Goal: Information Seeking & Learning: Learn about a topic

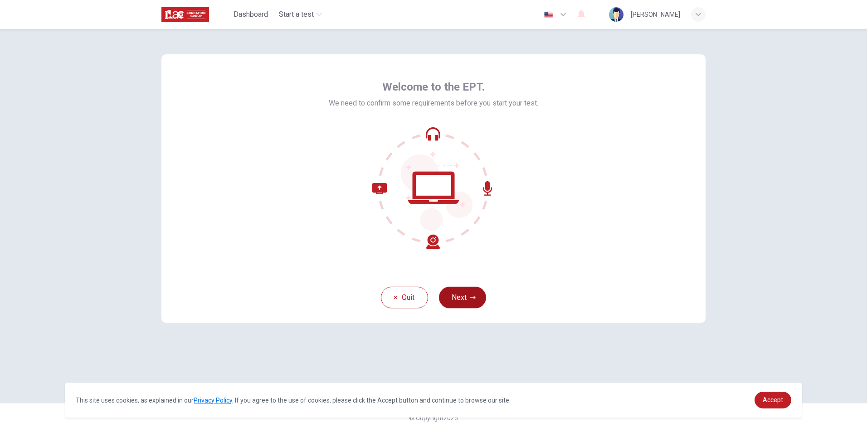
click at [464, 291] on button "Next" at bounding box center [462, 298] width 47 height 22
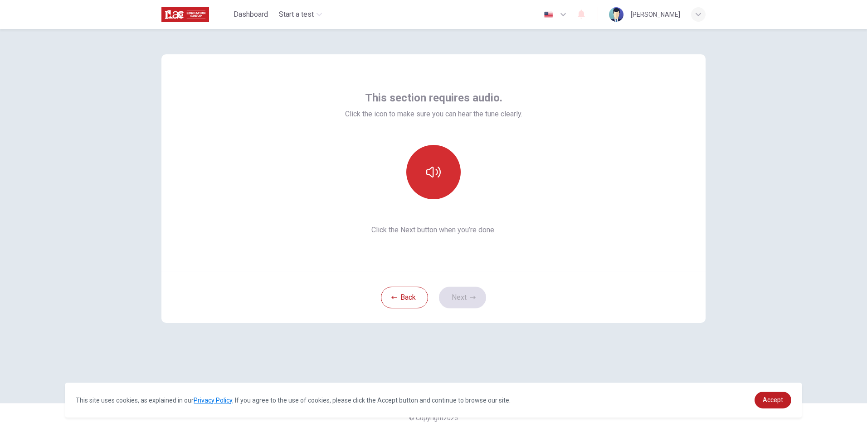
click at [442, 174] on button "button" at bounding box center [433, 172] width 54 height 54
click at [469, 299] on button "Next" at bounding box center [462, 298] width 47 height 22
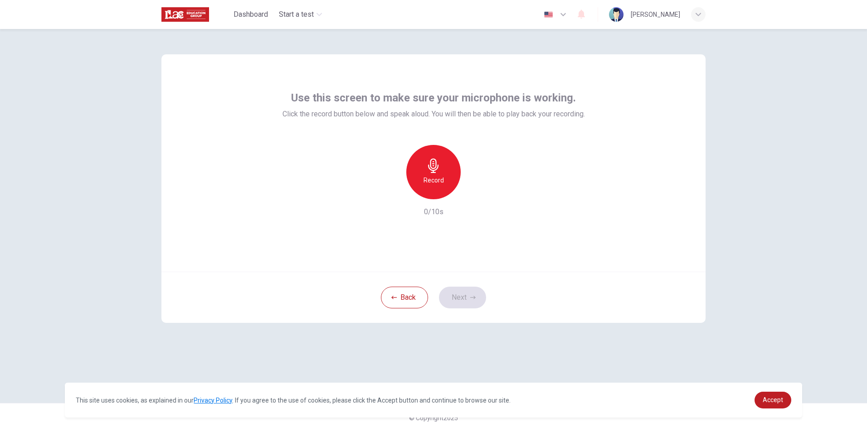
click at [443, 177] on h6 "Record" at bounding box center [433, 180] width 20 height 11
click at [458, 295] on button "Next" at bounding box center [462, 298] width 47 height 22
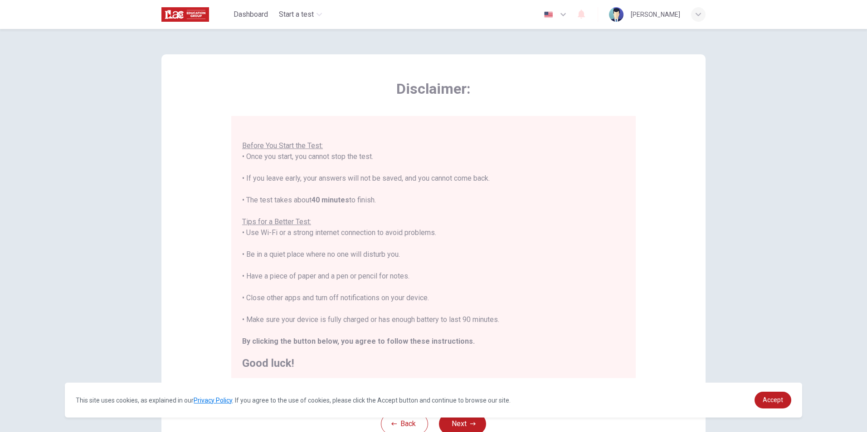
scroll to position [10, 0]
drag, startPoint x: 767, startPoint y: 397, endPoint x: 743, endPoint y: 408, distance: 26.4
click at [766, 398] on link "Accept" at bounding box center [772, 400] width 37 height 17
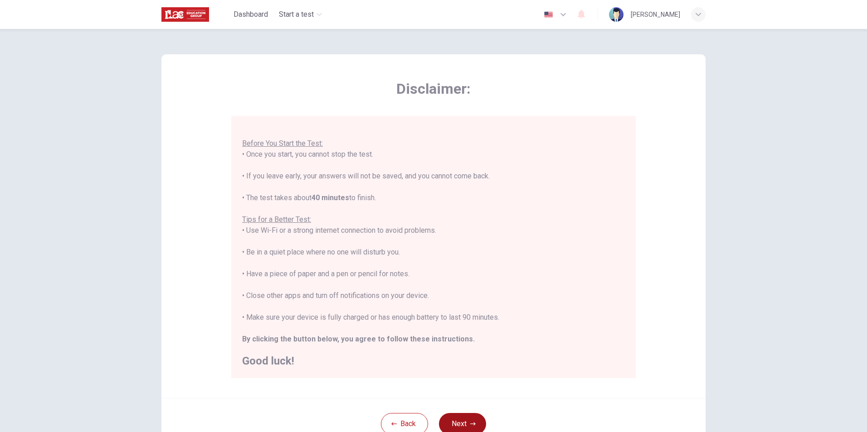
click at [460, 422] on button "Next" at bounding box center [462, 424] width 47 height 22
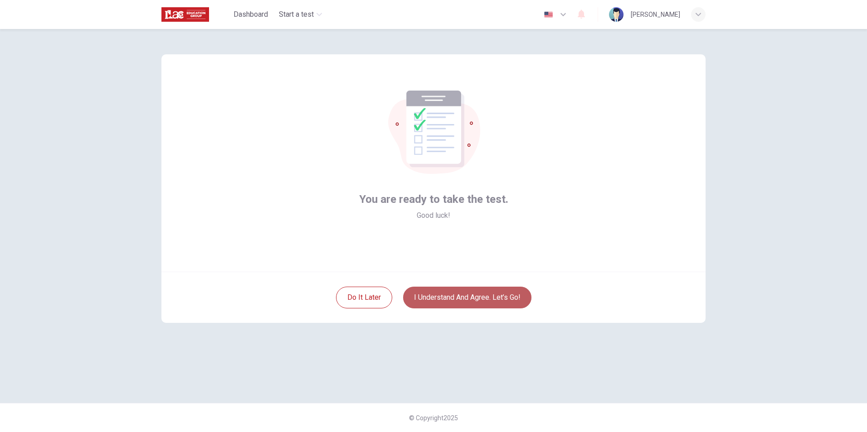
click at [467, 295] on button "I understand and agree. Let’s go!" at bounding box center [467, 298] width 128 height 22
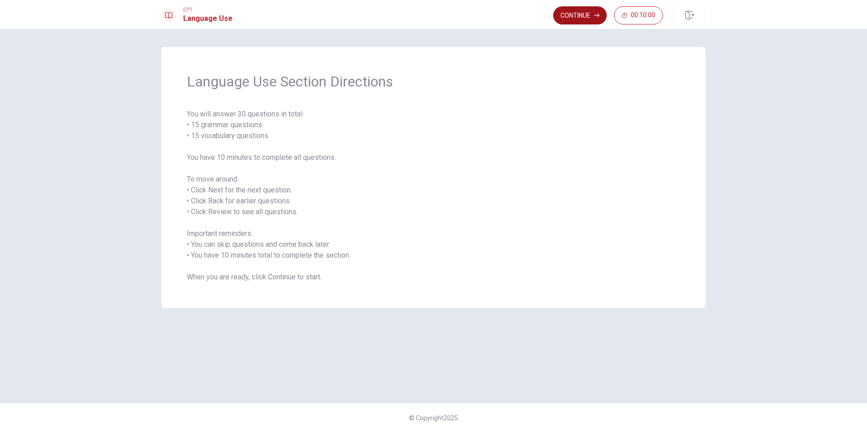
click at [566, 12] on button "Continue" at bounding box center [579, 15] width 53 height 18
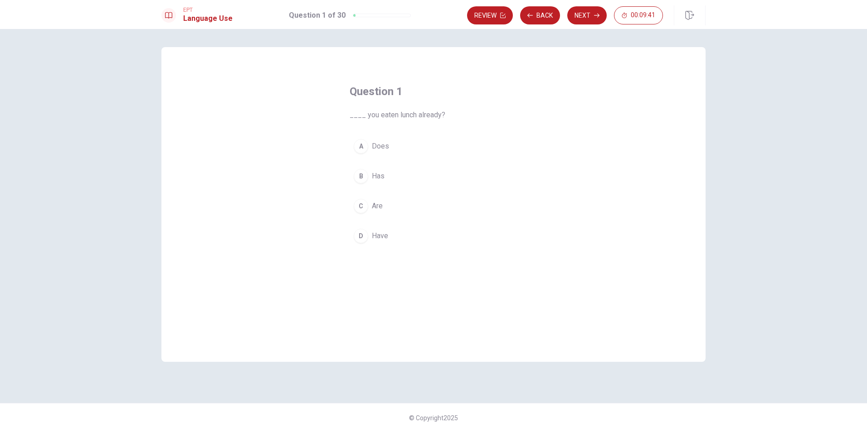
click at [362, 238] on div "D" at bounding box center [361, 236] width 15 height 15
drag, startPoint x: 590, startPoint y: 9, endPoint x: 585, endPoint y: 29, distance: 20.7
click at [591, 10] on button "Next" at bounding box center [586, 15] width 39 height 18
click at [362, 174] on div "B" at bounding box center [361, 176] width 15 height 15
click at [591, 14] on button "Next" at bounding box center [586, 15] width 39 height 18
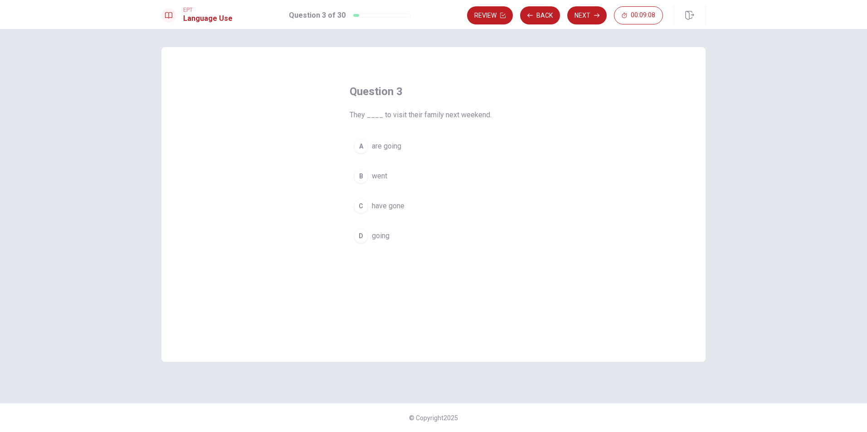
click at [400, 150] on span "are going" at bounding box center [386, 146] width 29 height 11
click at [578, 10] on button "Next" at bounding box center [586, 15] width 39 height 18
click at [384, 148] on span "will meet" at bounding box center [386, 146] width 29 height 11
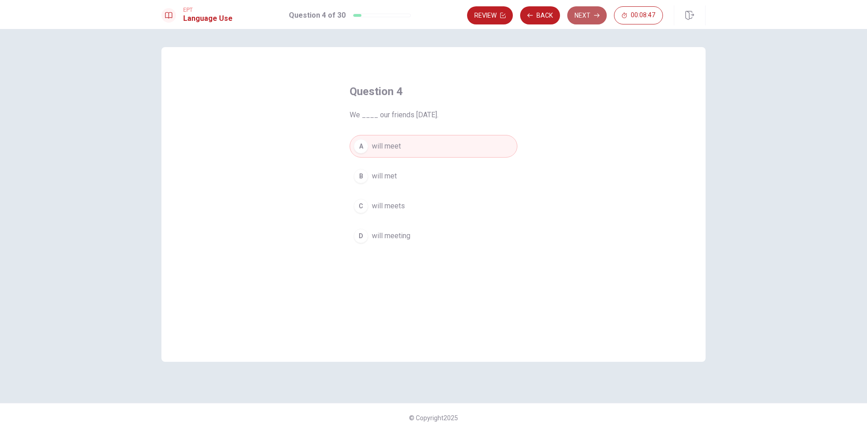
click at [580, 14] on button "Next" at bounding box center [586, 15] width 39 height 18
click at [368, 235] on button "D take" at bounding box center [434, 236] width 168 height 23
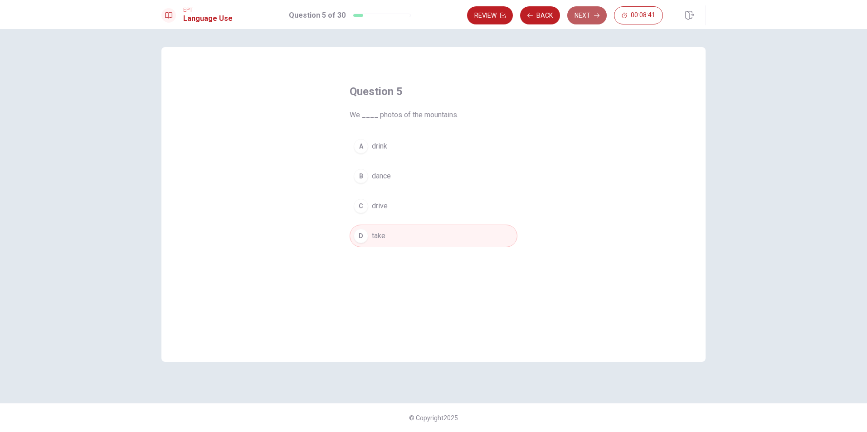
click at [587, 16] on button "Next" at bounding box center [586, 15] width 39 height 18
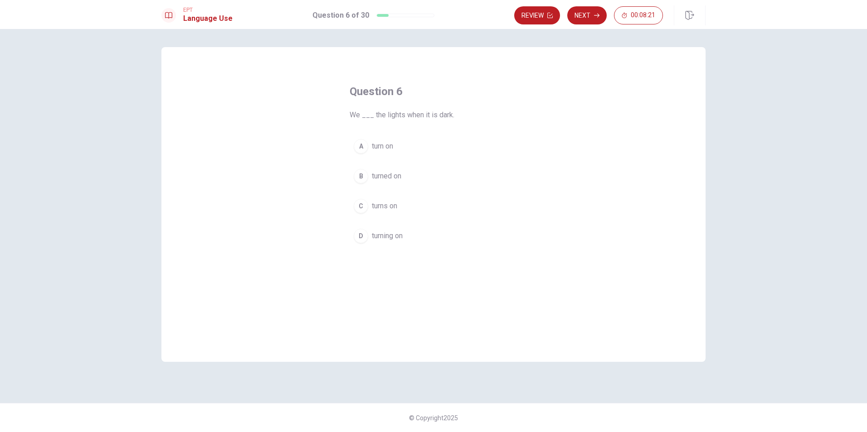
click at [387, 146] on span "turn on" at bounding box center [382, 146] width 21 height 11
click at [578, 16] on button "Next" at bounding box center [586, 15] width 39 height 18
click at [364, 144] on div "A" at bounding box center [361, 146] width 15 height 15
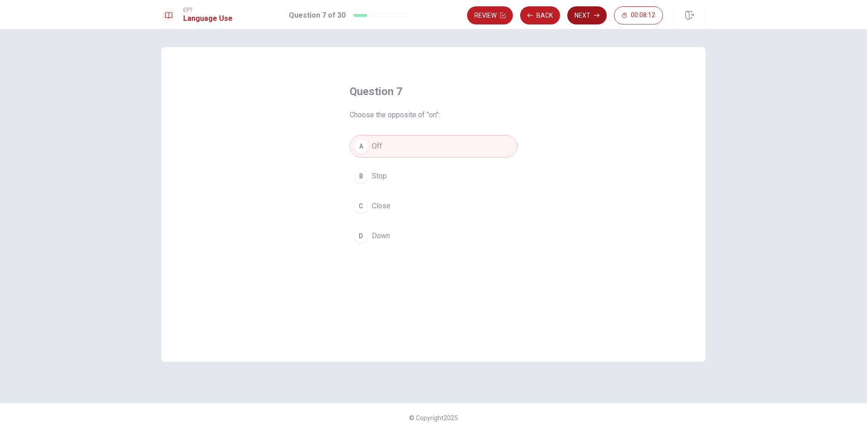
drag, startPoint x: 580, startPoint y: 11, endPoint x: 580, endPoint y: 16, distance: 5.4
click at [580, 11] on button "Next" at bounding box center [586, 15] width 39 height 18
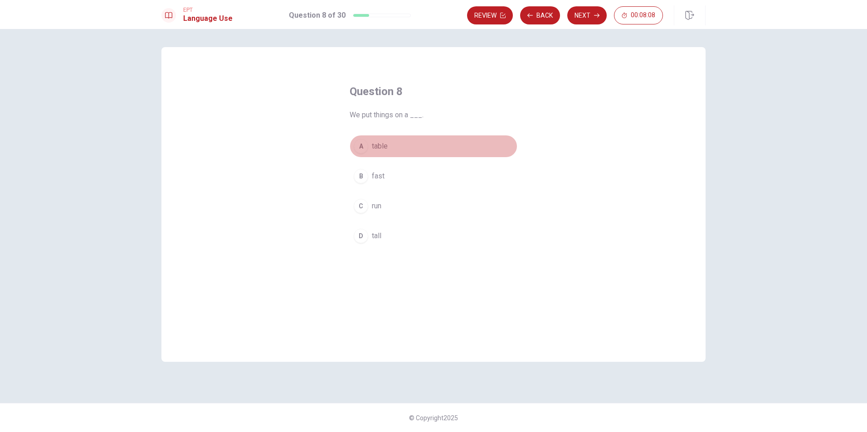
click at [381, 147] on span "table" at bounding box center [380, 146] width 16 height 11
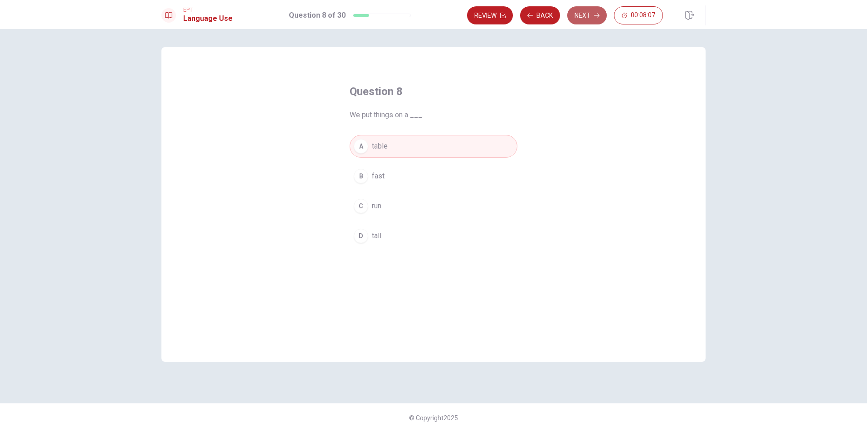
click at [588, 15] on button "Next" at bounding box center [586, 15] width 39 height 18
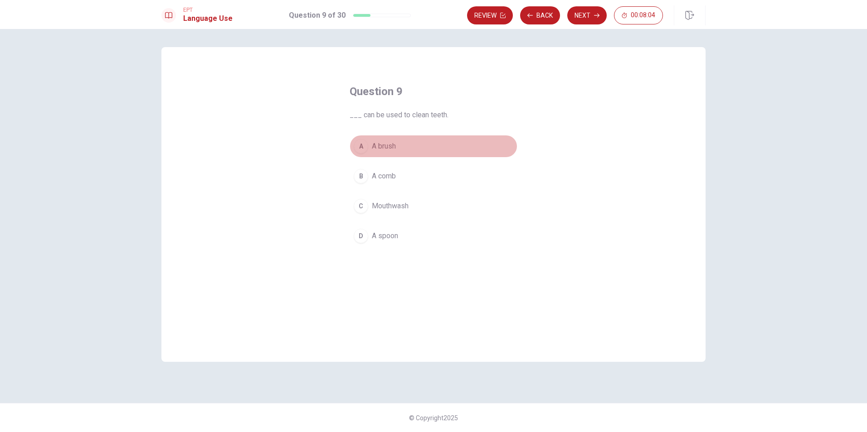
click at [390, 145] on span "A brush" at bounding box center [384, 146] width 24 height 11
click at [583, 15] on button "Next" at bounding box center [586, 15] width 39 height 18
click at [384, 173] on span "plays" at bounding box center [380, 176] width 17 height 11
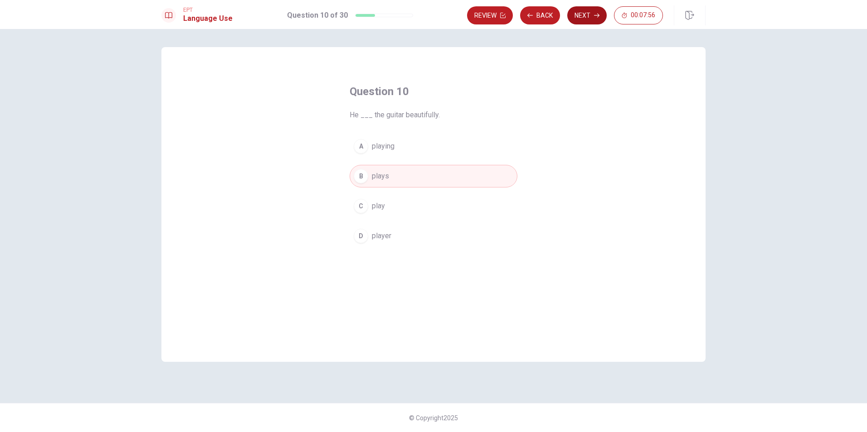
click at [582, 14] on button "Next" at bounding box center [586, 15] width 39 height 18
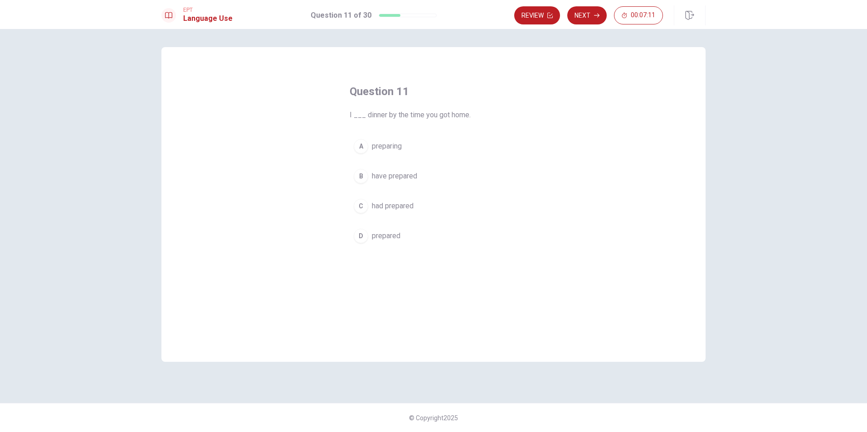
click at [395, 237] on span "prepared" at bounding box center [386, 236] width 29 height 11
drag, startPoint x: 592, startPoint y: 12, endPoint x: 582, endPoint y: 21, distance: 12.8
click at [591, 13] on button "Next" at bounding box center [586, 15] width 39 height 18
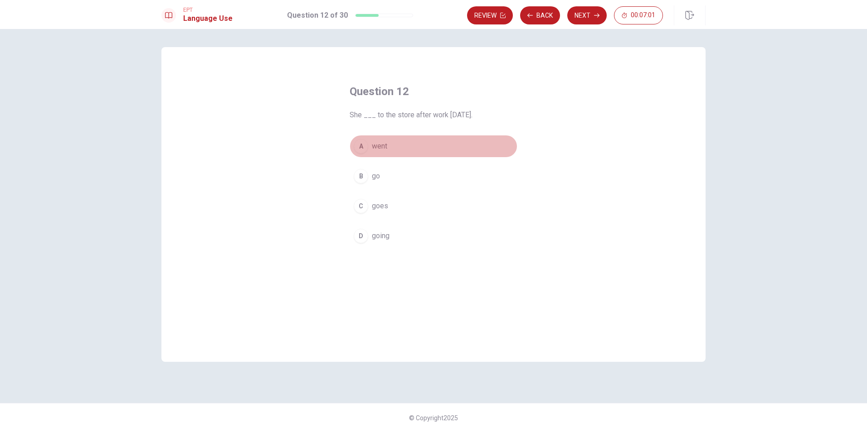
click at [381, 147] on span "went" at bounding box center [379, 146] width 15 height 11
click at [577, 10] on button "Next" at bounding box center [586, 15] width 39 height 18
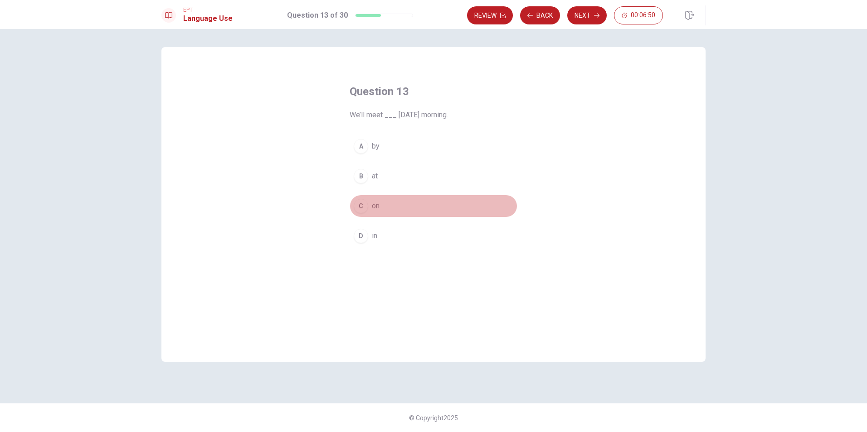
click at [381, 206] on button "C on" at bounding box center [434, 206] width 168 height 23
click at [592, 12] on button "Next" at bounding box center [586, 15] width 39 height 18
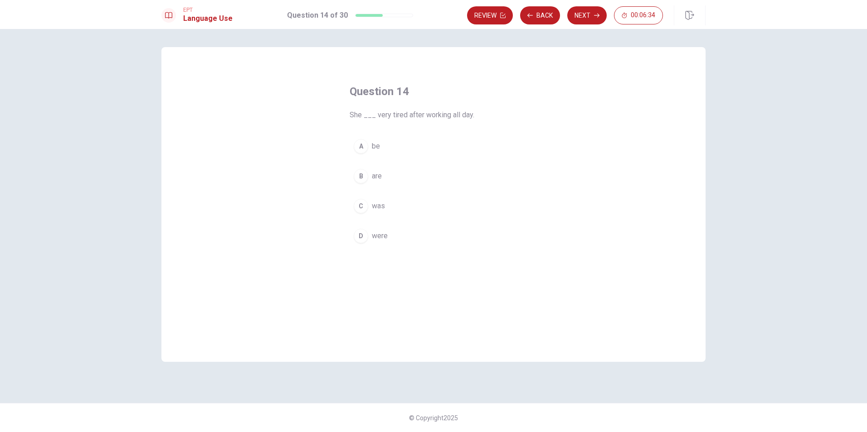
click at [378, 179] on span "are" at bounding box center [377, 176] width 10 height 11
click at [585, 14] on button "Next" at bounding box center [586, 15] width 39 height 18
click at [374, 146] on span "Enlarge" at bounding box center [384, 146] width 24 height 11
click at [584, 19] on button "Next" at bounding box center [586, 15] width 39 height 18
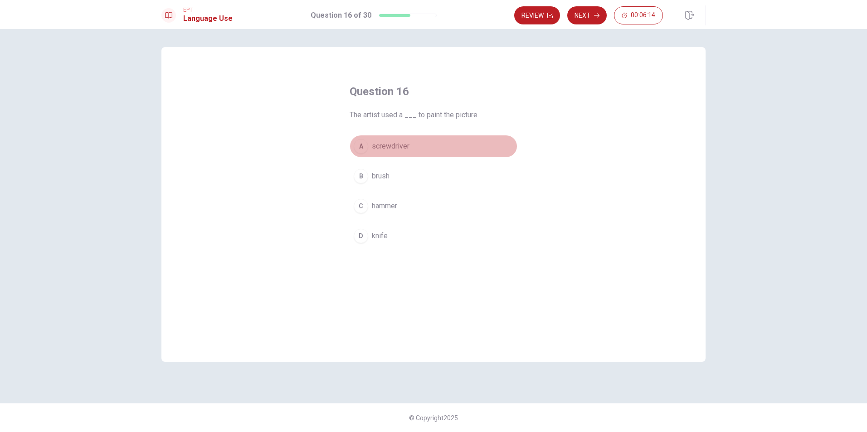
click at [390, 147] on span "screwdriver" at bounding box center [391, 146] width 38 height 11
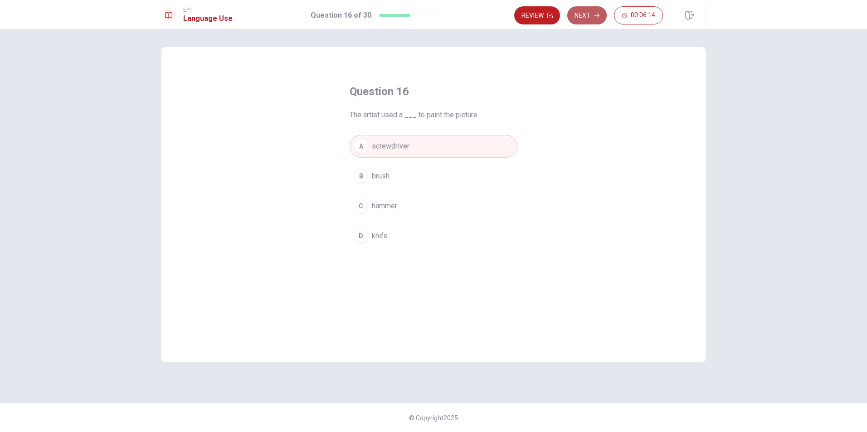
click at [591, 8] on button "Next" at bounding box center [586, 15] width 39 height 18
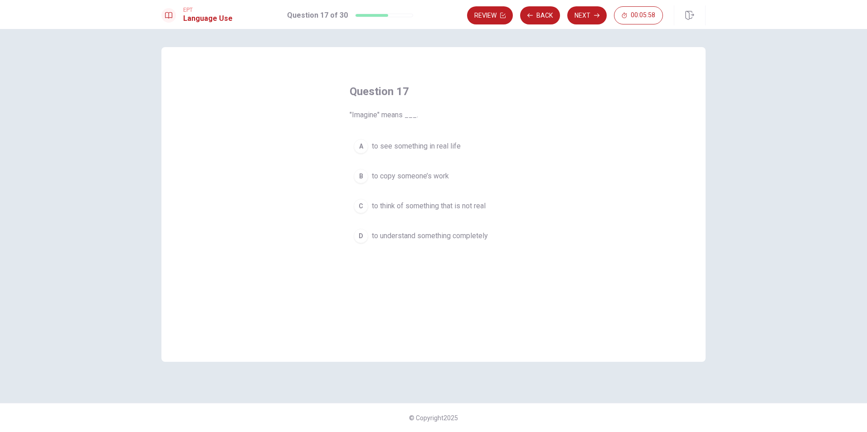
click at [370, 206] on button "C to think of something that is not real" at bounding box center [434, 206] width 168 height 23
click at [584, 15] on button "Next" at bounding box center [586, 15] width 39 height 18
click at [369, 238] on button "D difficult" at bounding box center [434, 236] width 168 height 23
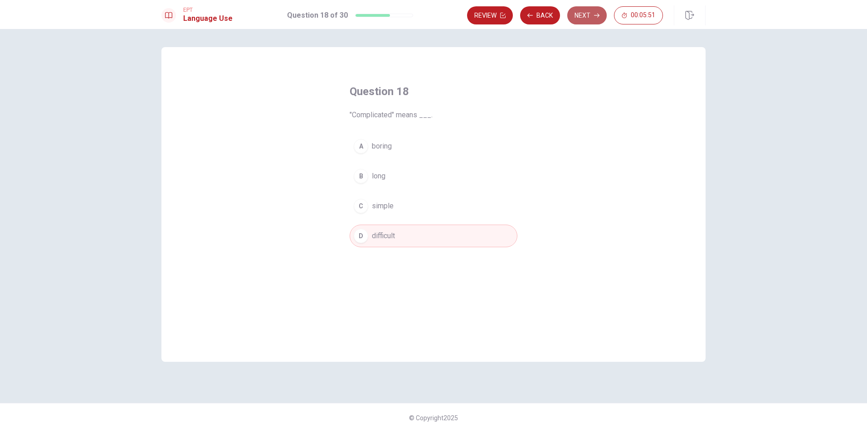
click at [579, 15] on button "Next" at bounding box center [586, 15] width 39 height 18
click at [386, 149] on span "smooth" at bounding box center [384, 146] width 24 height 11
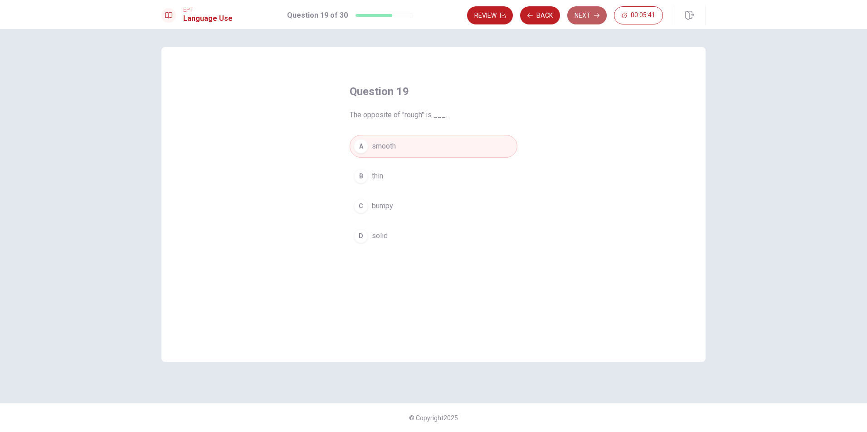
click at [583, 15] on button "Next" at bounding box center [586, 15] width 39 height 18
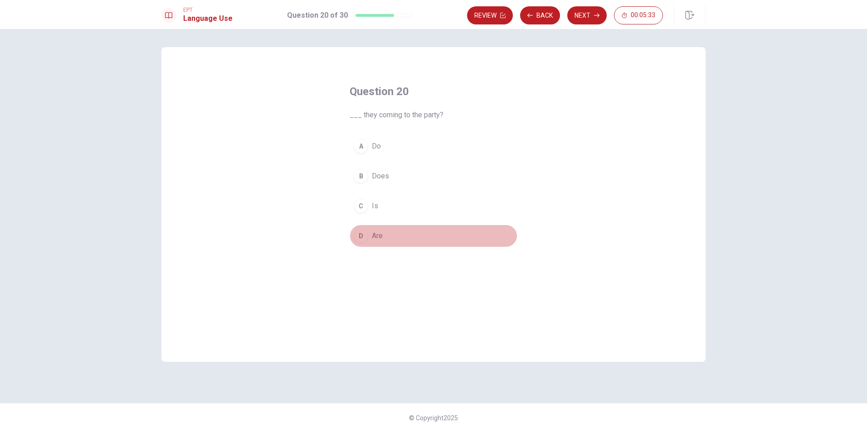
click at [367, 236] on div "D" at bounding box center [361, 236] width 15 height 15
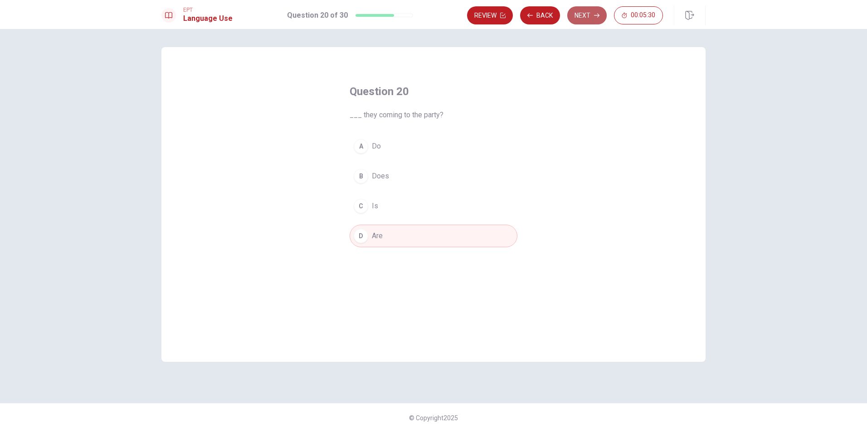
click at [580, 15] on button "Next" at bounding box center [586, 15] width 39 height 18
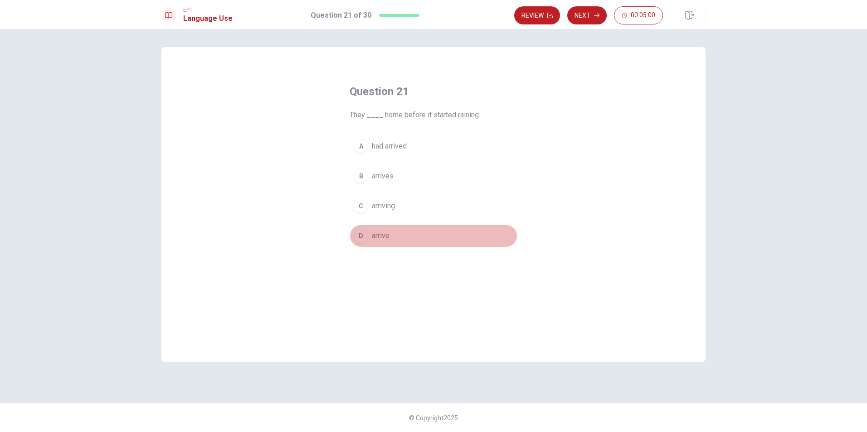
click at [388, 237] on span "arrive" at bounding box center [381, 236] width 18 height 11
click at [411, 146] on button "A had arrived" at bounding box center [434, 146] width 168 height 23
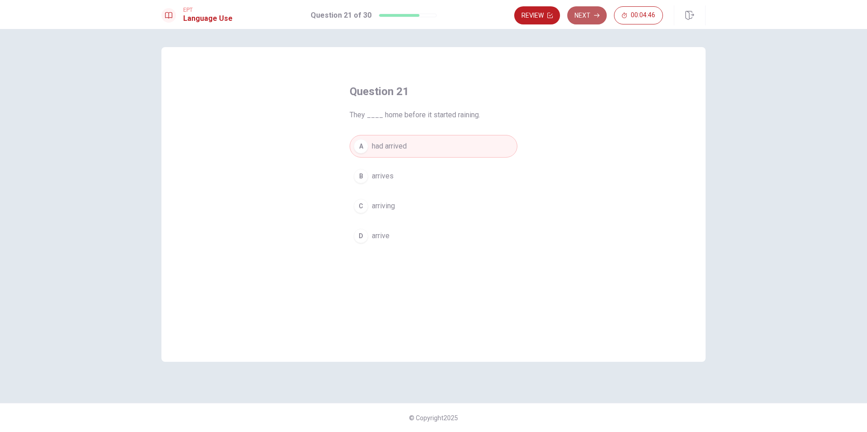
click at [584, 14] on button "Next" at bounding box center [586, 15] width 39 height 18
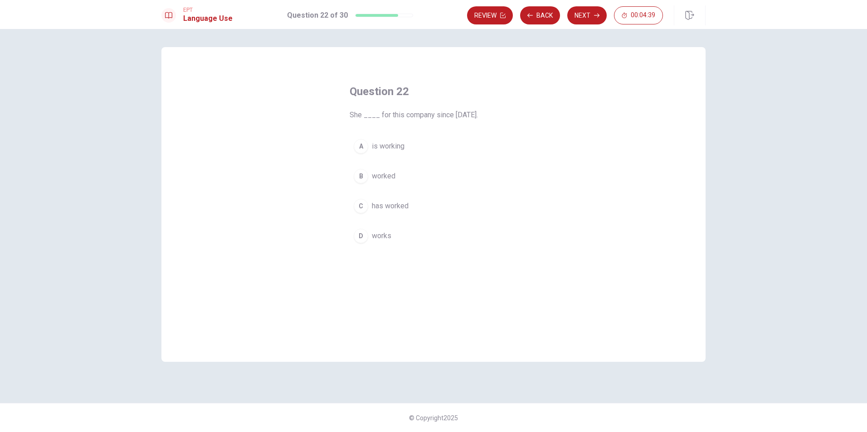
click at [398, 146] on span "is working" at bounding box center [388, 146] width 33 height 11
click at [582, 13] on button "Next" at bounding box center [586, 15] width 39 height 18
click at [384, 175] on span "read" at bounding box center [379, 176] width 14 height 11
click at [584, 14] on button "Next" at bounding box center [586, 15] width 39 height 18
drag, startPoint x: 374, startPoint y: 235, endPoint x: 381, endPoint y: 233, distance: 7.4
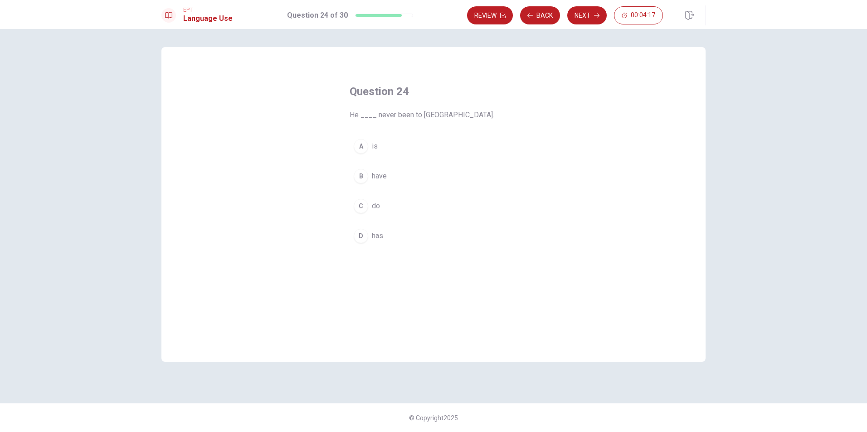
click at [374, 235] on span "has" at bounding box center [377, 236] width 11 height 11
click at [585, 13] on button "Next" at bounding box center [586, 15] width 39 height 18
click at [385, 240] on span "watched" at bounding box center [385, 236] width 27 height 11
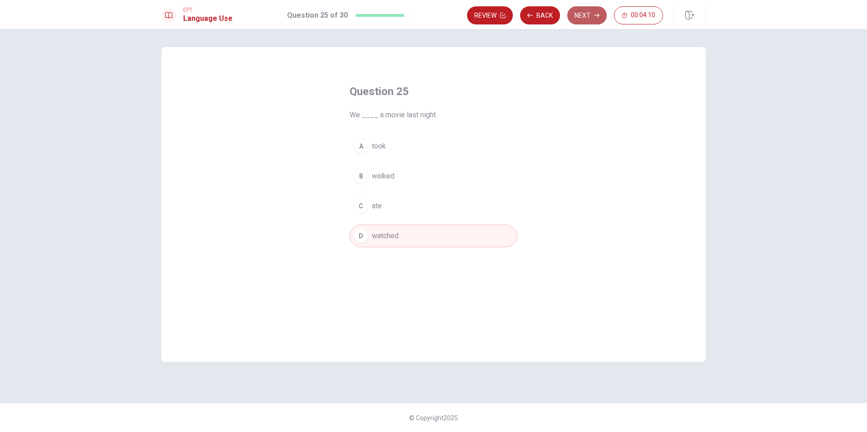
click at [587, 11] on button "Next" at bounding box center [586, 15] width 39 height 18
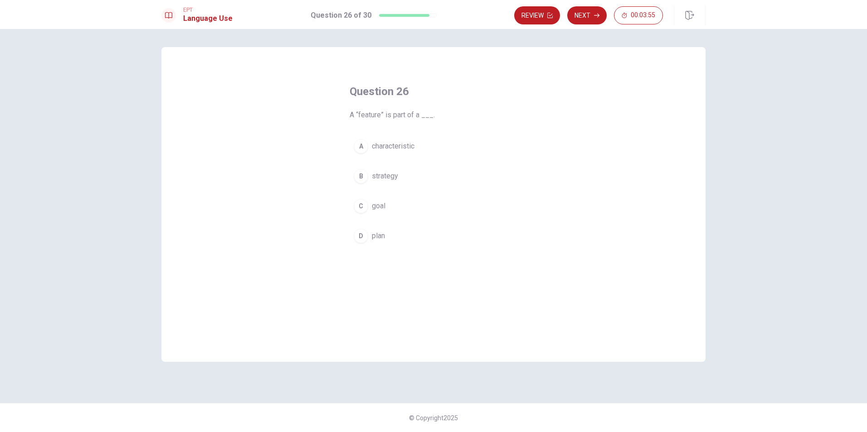
click at [389, 147] on span "characteristic" at bounding box center [393, 146] width 43 height 11
click at [585, 13] on button "Next" at bounding box center [586, 15] width 39 height 18
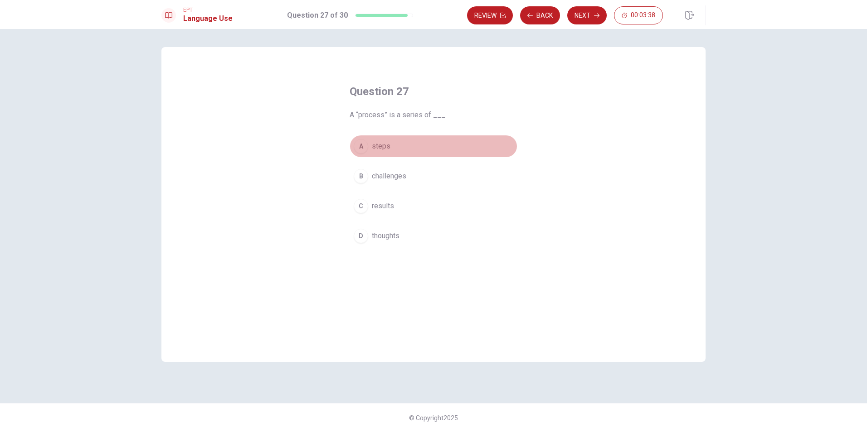
click at [377, 152] on button "A steps" at bounding box center [434, 146] width 168 height 23
click at [580, 14] on button "Next" at bounding box center [586, 15] width 39 height 18
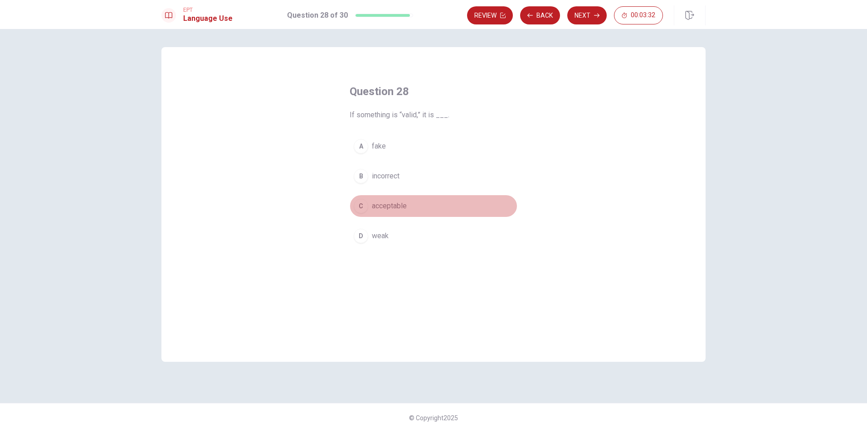
click at [393, 202] on span "acceptable" at bounding box center [389, 206] width 35 height 11
click at [591, 10] on button "Next" at bounding box center [586, 15] width 39 height 18
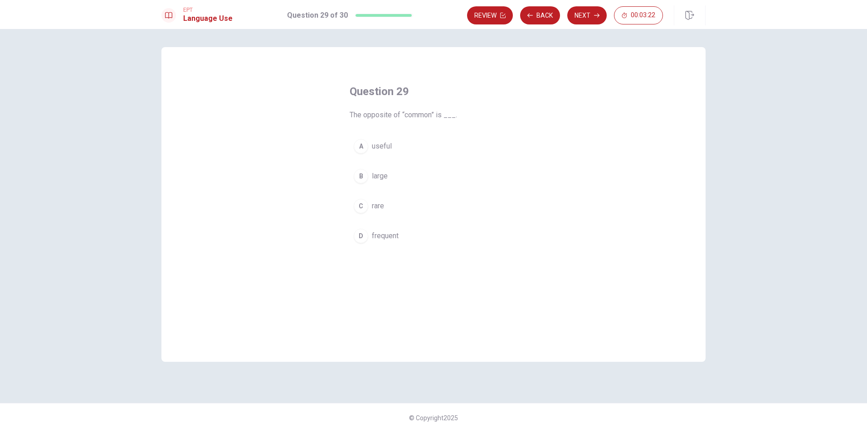
click at [370, 206] on button "C rare" at bounding box center [434, 206] width 168 height 23
click at [586, 12] on button "Next" at bounding box center [586, 15] width 39 height 18
click at [388, 233] on span "being" at bounding box center [381, 236] width 18 height 11
click at [580, 13] on button "Next" at bounding box center [586, 15] width 39 height 18
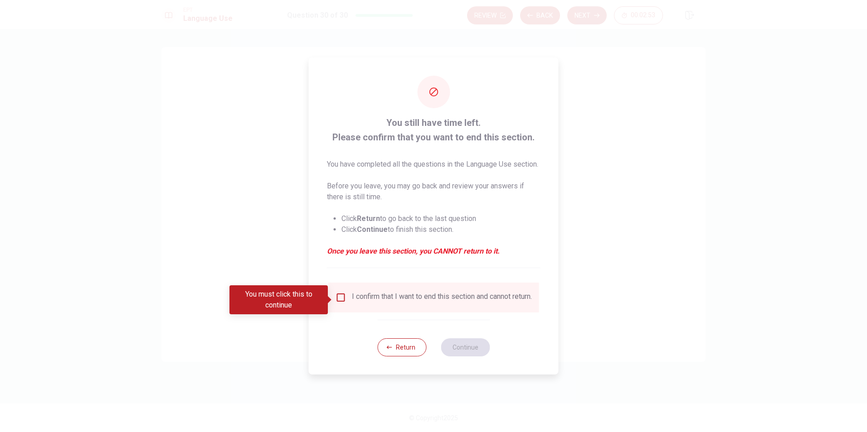
click at [342, 300] on input "You must click this to continue" at bounding box center [340, 297] width 11 height 11
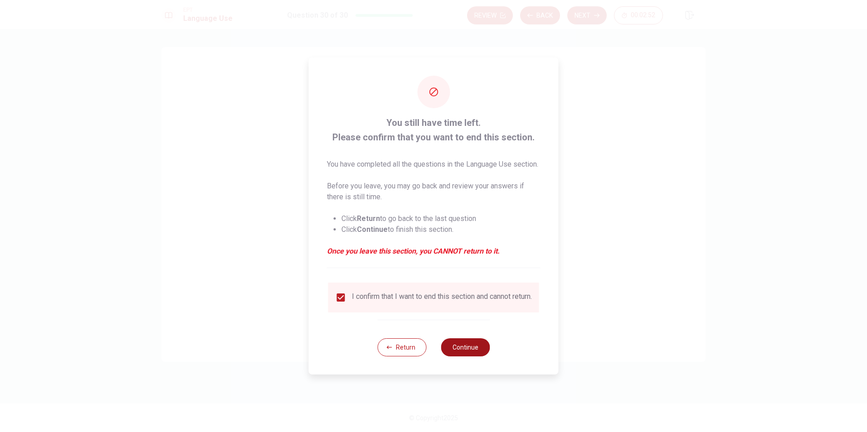
click at [461, 352] on button "Continue" at bounding box center [465, 348] width 49 height 18
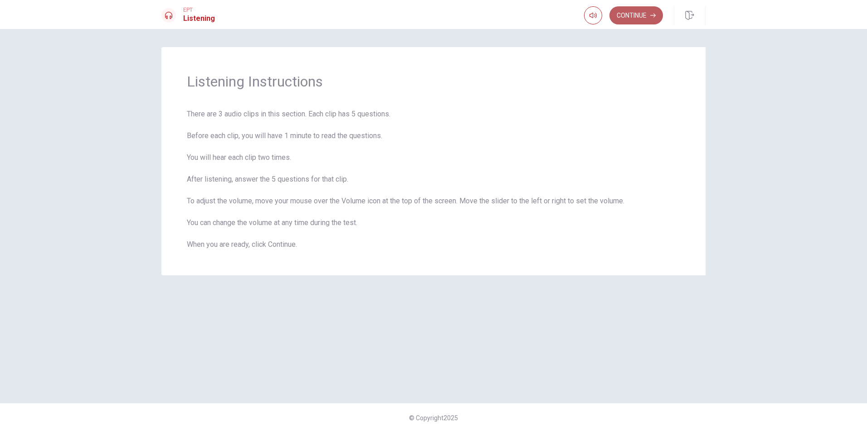
click at [641, 11] on button "Continue" at bounding box center [635, 15] width 53 height 18
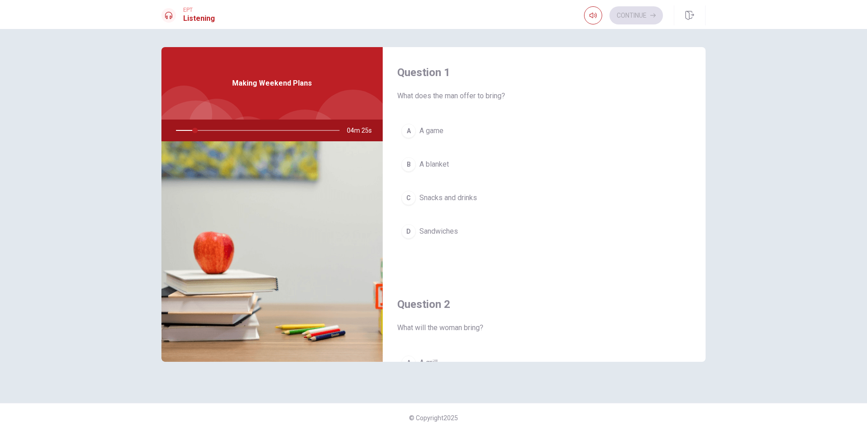
drag, startPoint x: 195, startPoint y: 130, endPoint x: 179, endPoint y: 129, distance: 15.9
click at [175, 129] on div at bounding box center [256, 131] width 182 height 22
drag, startPoint x: 192, startPoint y: 131, endPoint x: 175, endPoint y: 129, distance: 17.8
click at [172, 129] on div at bounding box center [256, 131] width 182 height 22
click at [598, 11] on button "button" at bounding box center [593, 15] width 18 height 18
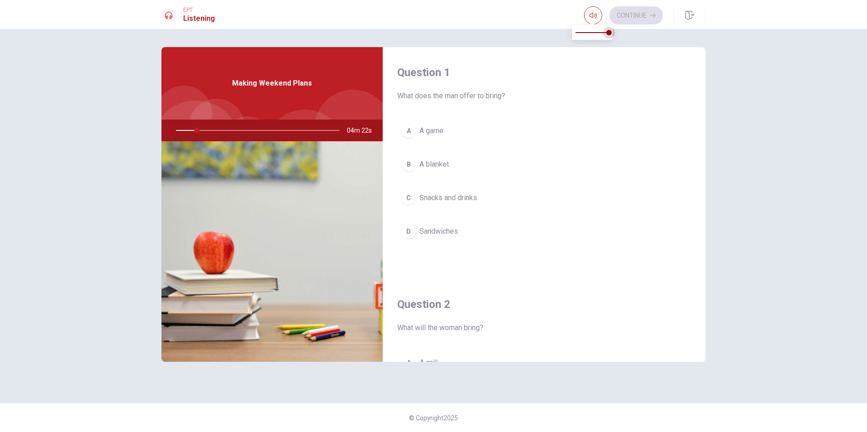
drag, startPoint x: 612, startPoint y: 33, endPoint x: 618, endPoint y: 35, distance: 6.6
click at [621, 35] on body "This site uses cookies, as explained in our Privacy Policy . If you agree to th…" at bounding box center [433, 216] width 867 height 432
click at [199, 134] on div at bounding box center [256, 131] width 182 height 22
click at [203, 129] on div at bounding box center [256, 131] width 182 height 22
drag, startPoint x: 204, startPoint y: 130, endPoint x: 177, endPoint y: 129, distance: 27.7
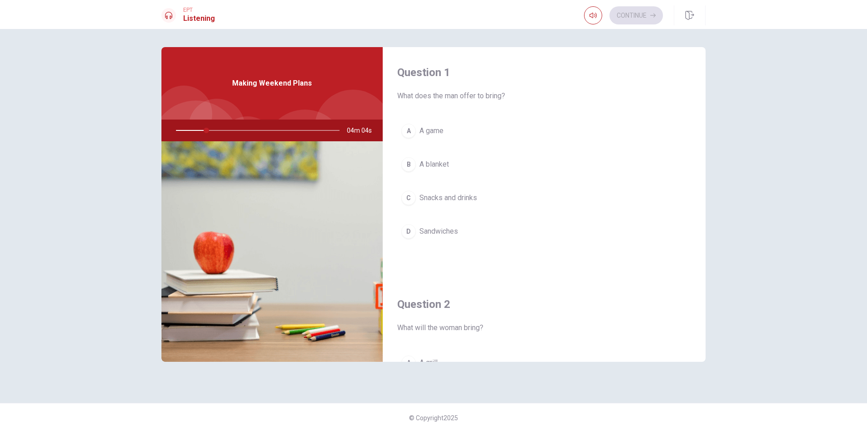
click at [176, 129] on div at bounding box center [256, 131] width 182 height 22
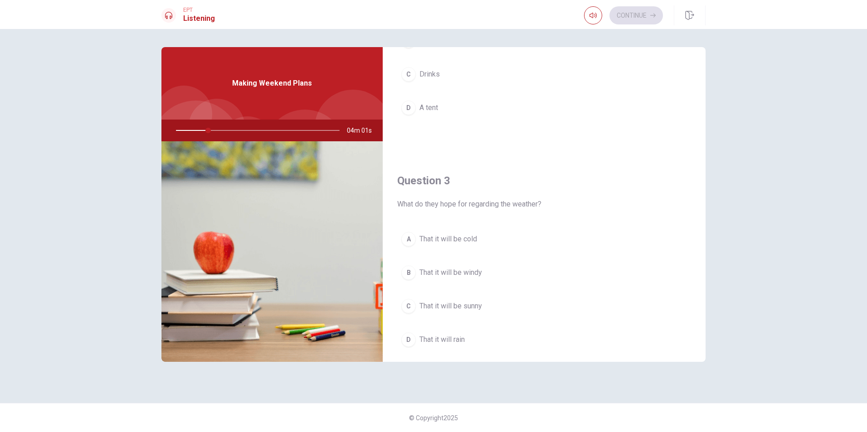
scroll to position [272, 0]
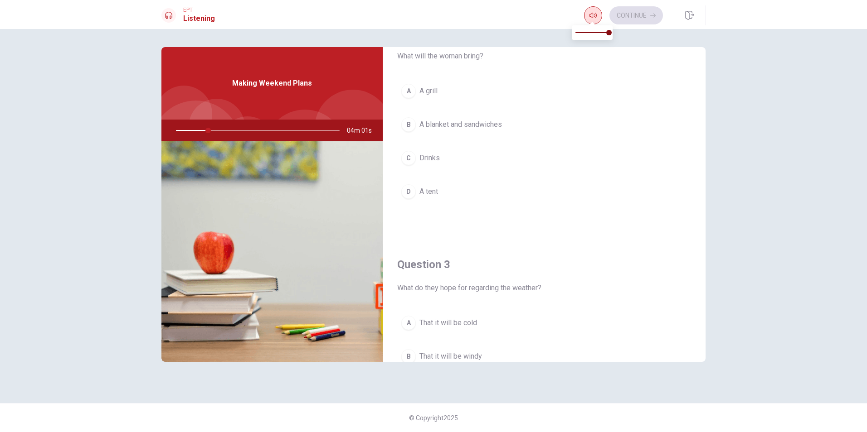
click at [596, 16] on button "button" at bounding box center [593, 15] width 18 height 18
click at [595, 17] on icon "button" at bounding box center [592, 15] width 7 height 5
click at [607, 33] on span at bounding box center [608, 32] width 5 height 5
click at [608, 34] on span at bounding box center [608, 32] width 5 height 5
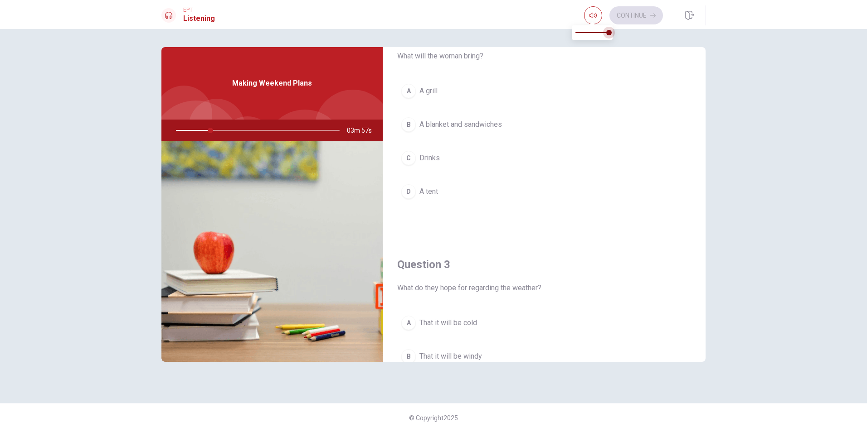
click at [609, 33] on span at bounding box center [608, 32] width 5 height 5
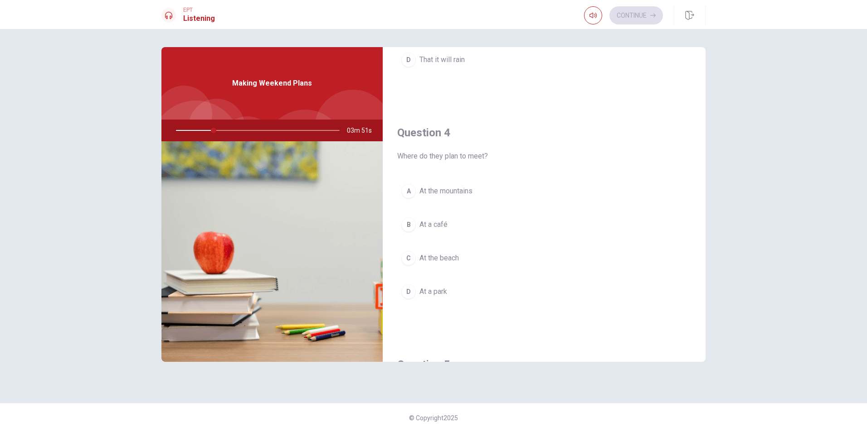
scroll to position [619, 0]
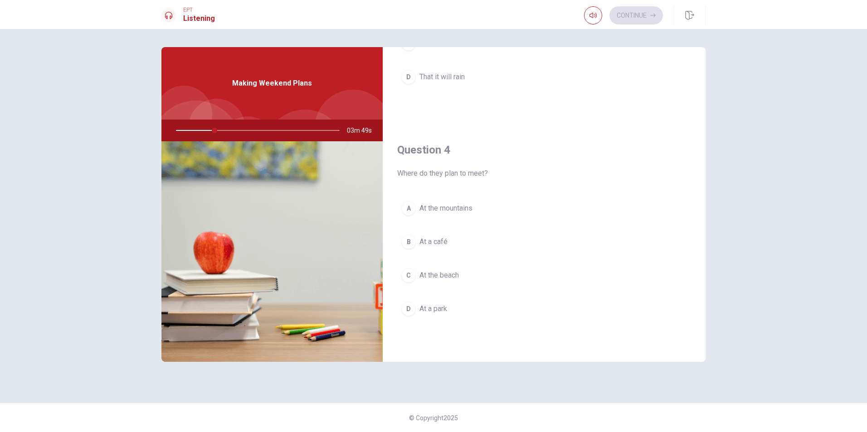
drag, startPoint x: 214, startPoint y: 131, endPoint x: 225, endPoint y: 115, distance: 19.9
click at [173, 126] on div at bounding box center [256, 131] width 182 height 22
drag, startPoint x: 262, startPoint y: 105, endPoint x: 273, endPoint y: 97, distance: 13.1
click at [264, 102] on div "Making Weekend Plans" at bounding box center [271, 83] width 221 height 73
click at [272, 97] on div "Making Weekend Plans" at bounding box center [271, 83] width 221 height 73
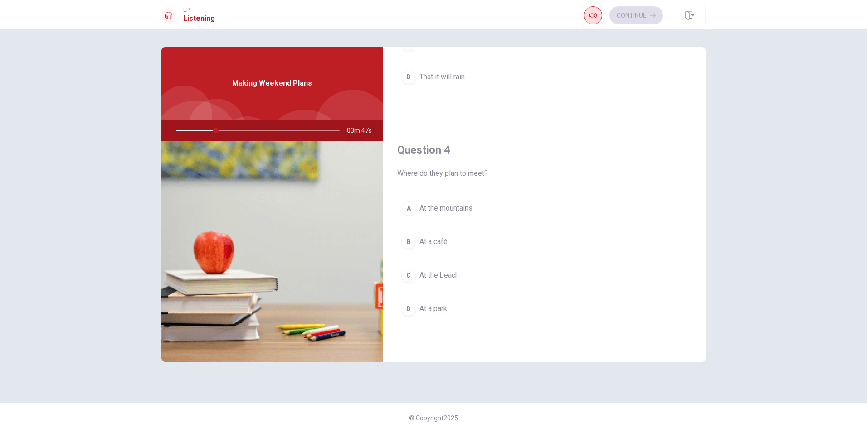
click at [587, 9] on button "button" at bounding box center [593, 15] width 18 height 18
type input "25"
type input "0.7"
drag, startPoint x: 599, startPoint y: 29, endPoint x: 602, endPoint y: 33, distance: 5.5
click at [600, 29] on span at bounding box center [592, 32] width 34 height 13
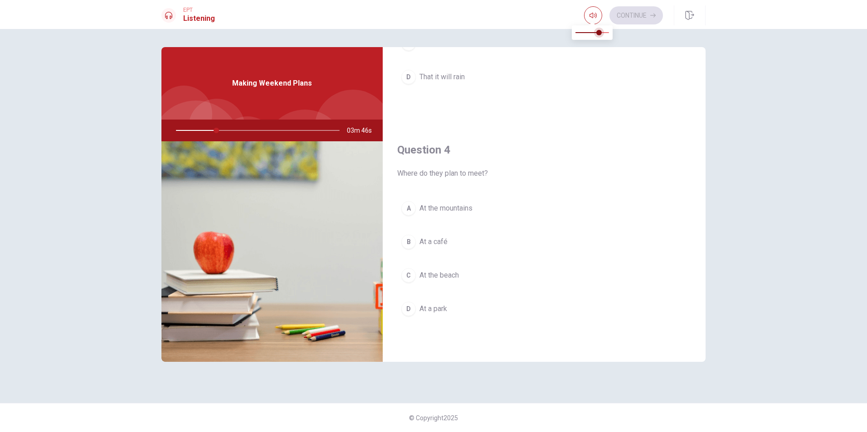
type input "25"
type input "0.9"
click at [607, 34] on span at bounding box center [605, 32] width 5 height 5
type input "25"
type input "1"
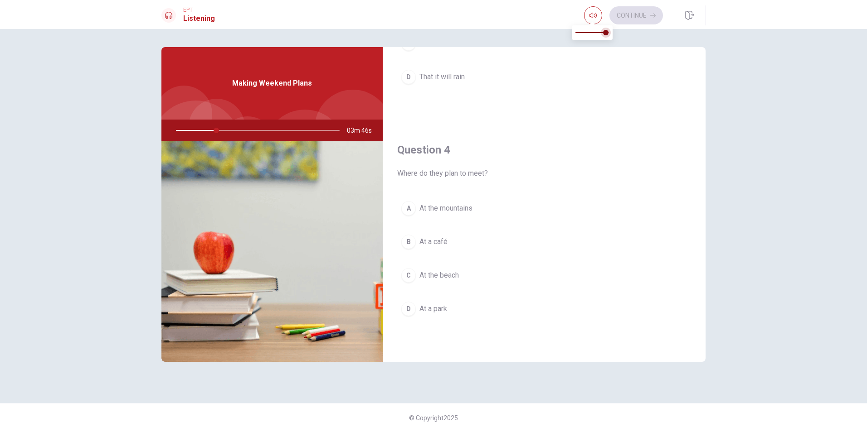
click at [608, 33] on span at bounding box center [605, 32] width 5 height 5
click at [609, 33] on span at bounding box center [608, 32] width 5 height 5
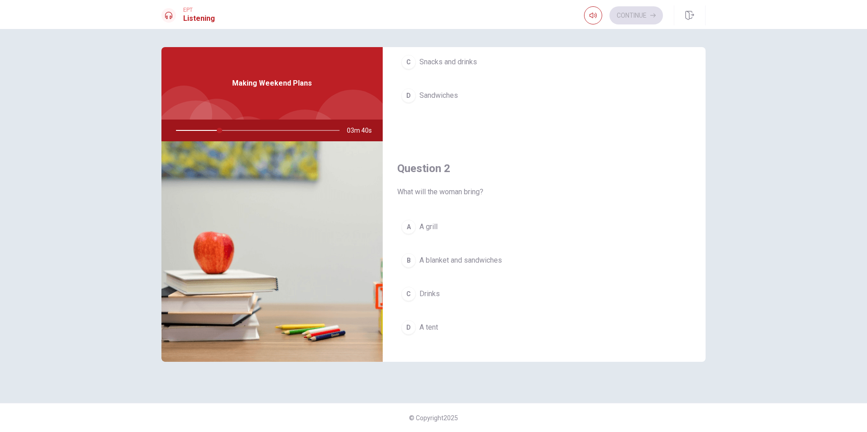
scroll to position [227, 0]
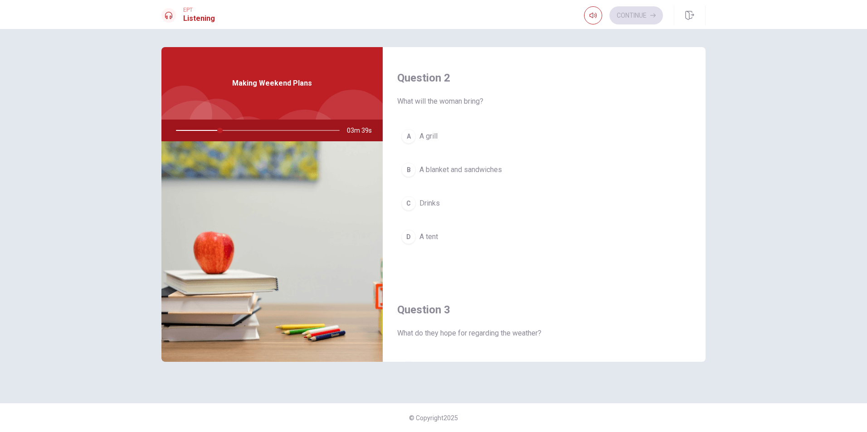
click at [252, 92] on div "Making Weekend Plans" at bounding box center [271, 83] width 221 height 73
drag, startPoint x: 250, startPoint y: 95, endPoint x: 236, endPoint y: 131, distance: 38.5
click at [245, 104] on div "Making Weekend Plans" at bounding box center [271, 83] width 221 height 73
drag, startPoint x: 237, startPoint y: 152, endPoint x: 296, endPoint y: 214, distance: 85.3
click at [239, 162] on img at bounding box center [271, 251] width 221 height 221
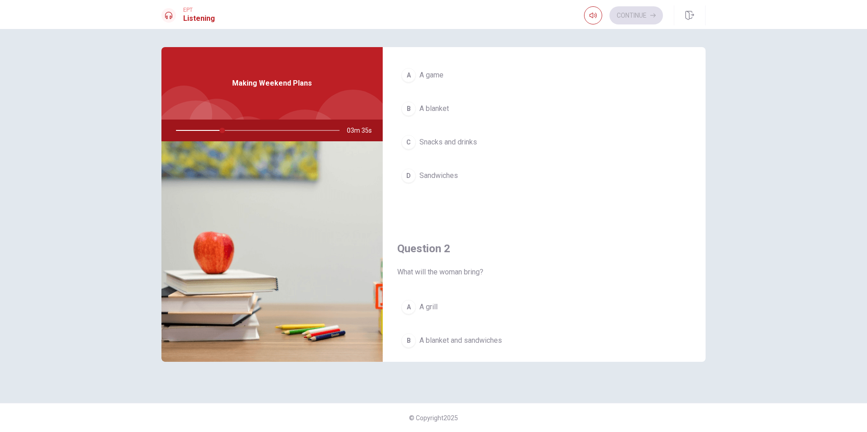
scroll to position [0, 0]
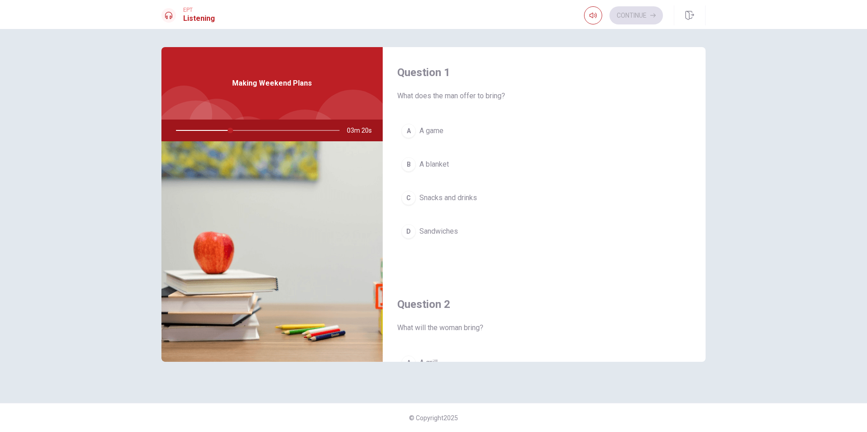
click at [424, 200] on span "Snacks and drinks" at bounding box center [448, 198] width 58 height 11
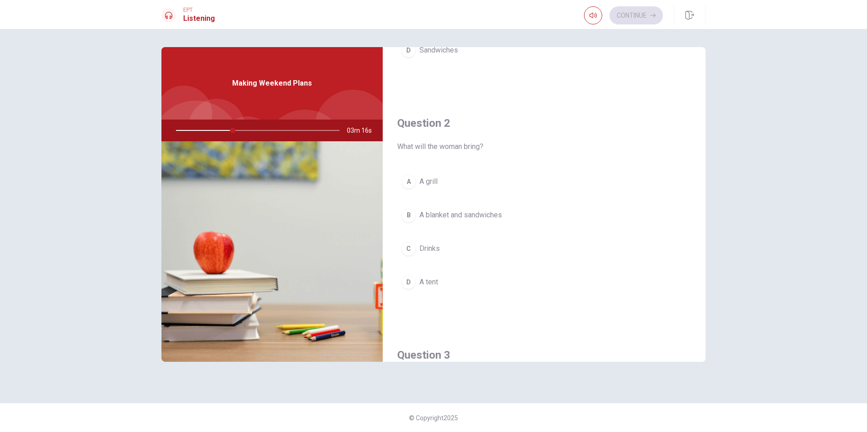
scroll to position [227, 0]
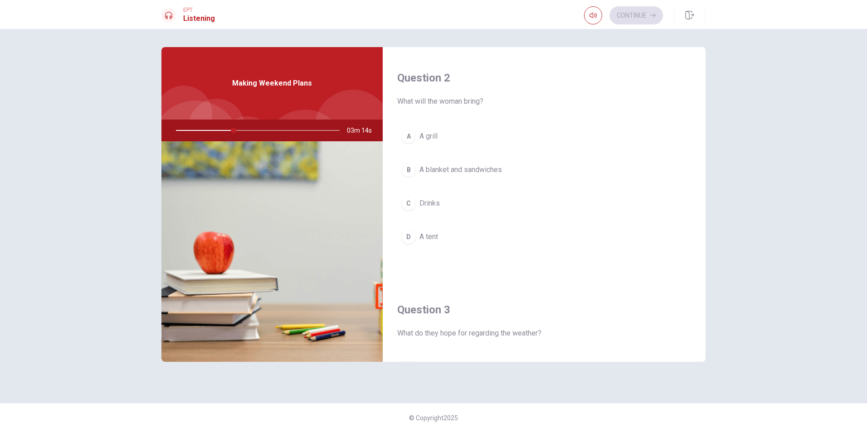
click at [454, 173] on span "A blanket and sandwiches" at bounding box center [460, 170] width 83 height 11
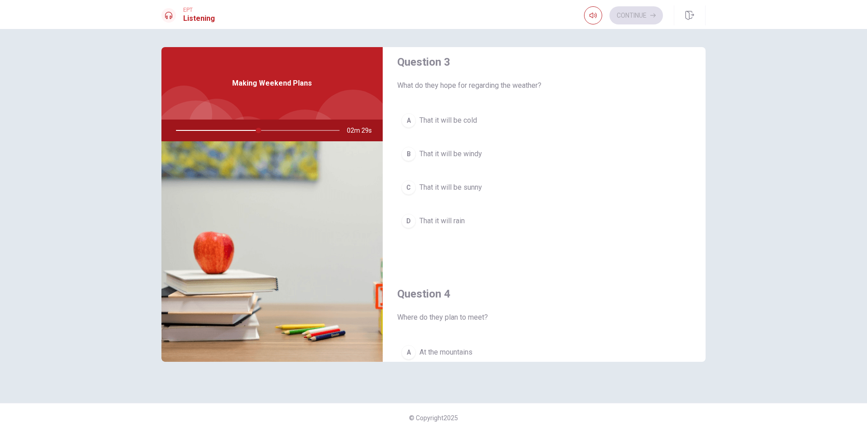
scroll to position [453, 0]
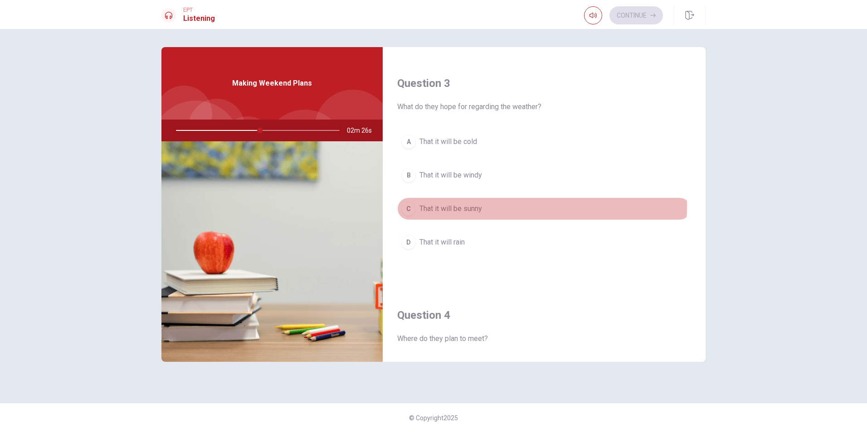
click at [408, 205] on div "C" at bounding box center [408, 209] width 15 height 15
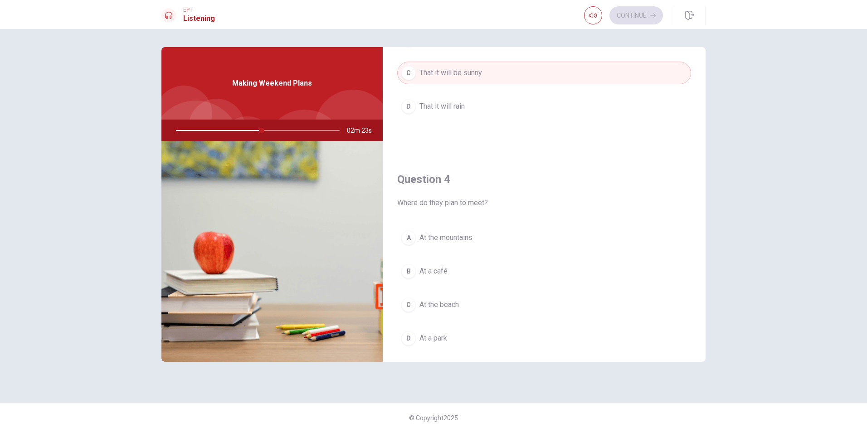
scroll to position [635, 0]
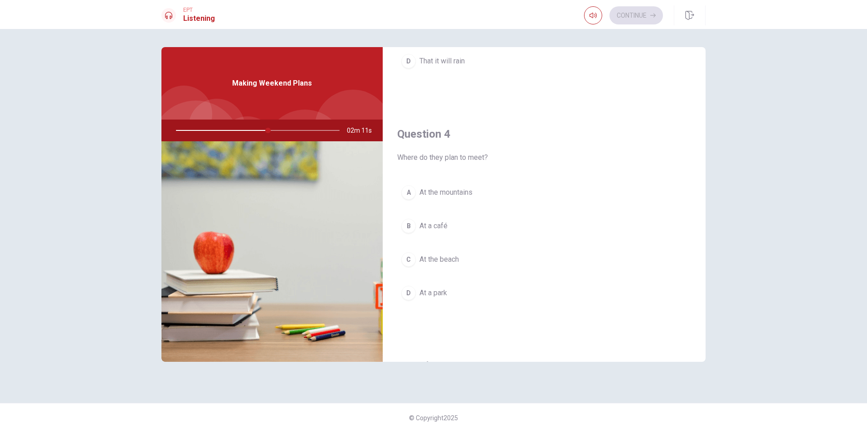
click at [408, 293] on div "D" at bounding box center [408, 293] width 15 height 15
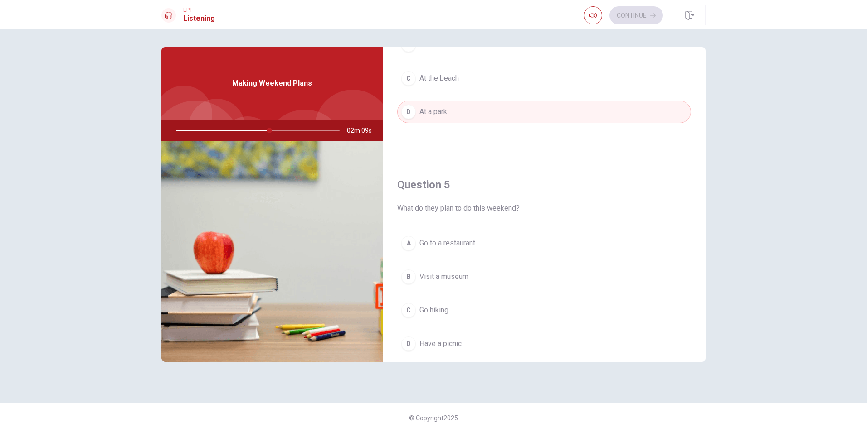
scroll to position [845, 0]
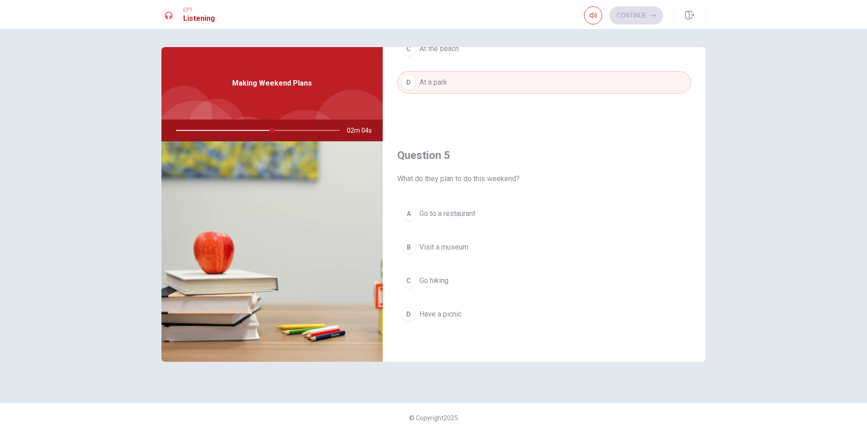
click at [409, 278] on div "C" at bounding box center [408, 281] width 15 height 15
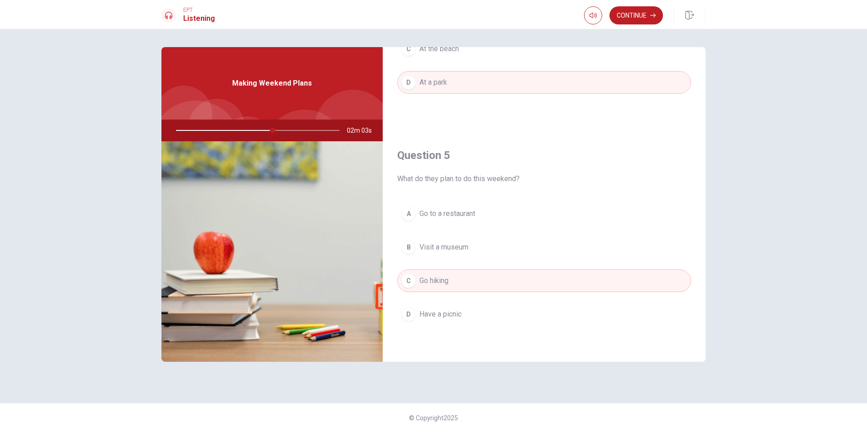
drag, startPoint x: 410, startPoint y: 306, endPoint x: 413, endPoint y: 316, distance: 10.2
click at [410, 308] on button "D Have a picnic" at bounding box center [544, 314] width 294 height 23
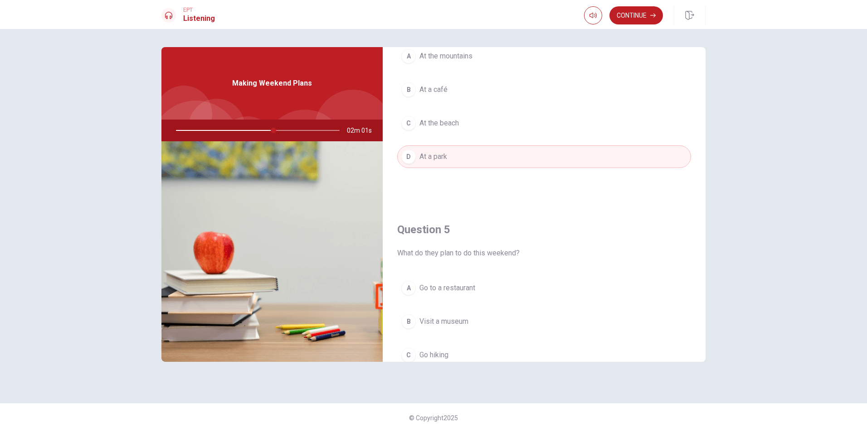
scroll to position [755, 0]
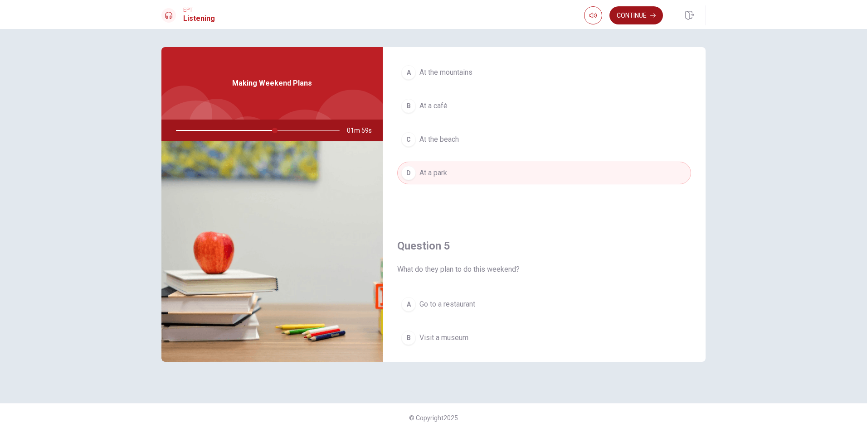
click at [639, 17] on button "Continue" at bounding box center [635, 15] width 53 height 18
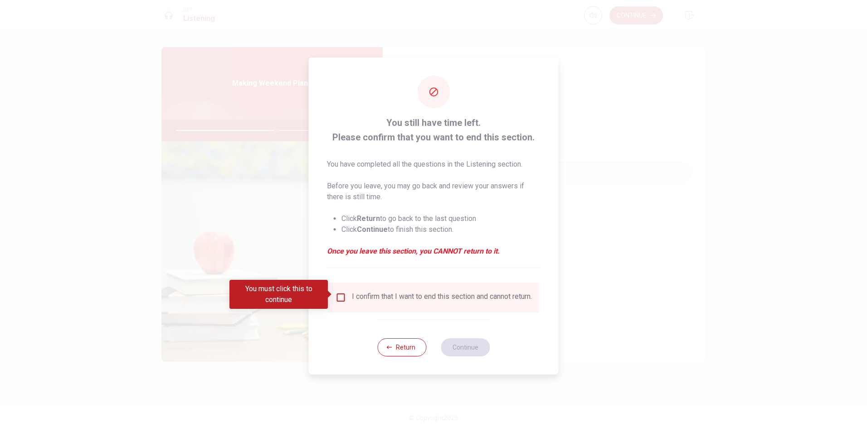
click at [346, 292] on div "I confirm that I want to end this section and cannot return." at bounding box center [433, 297] width 196 height 11
drag, startPoint x: 342, startPoint y: 299, endPoint x: 347, endPoint y: 298, distance: 4.6
click at [343, 298] on input "You must click this to continue" at bounding box center [340, 297] width 11 height 11
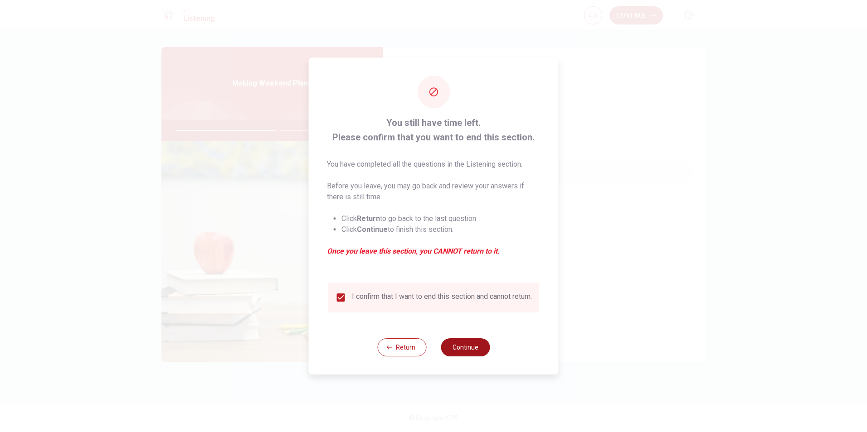
click at [480, 349] on button "Continue" at bounding box center [465, 348] width 49 height 18
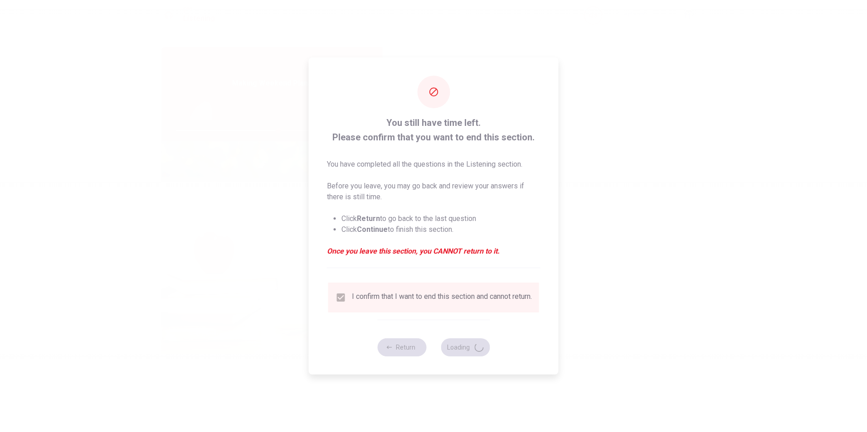
type input "63"
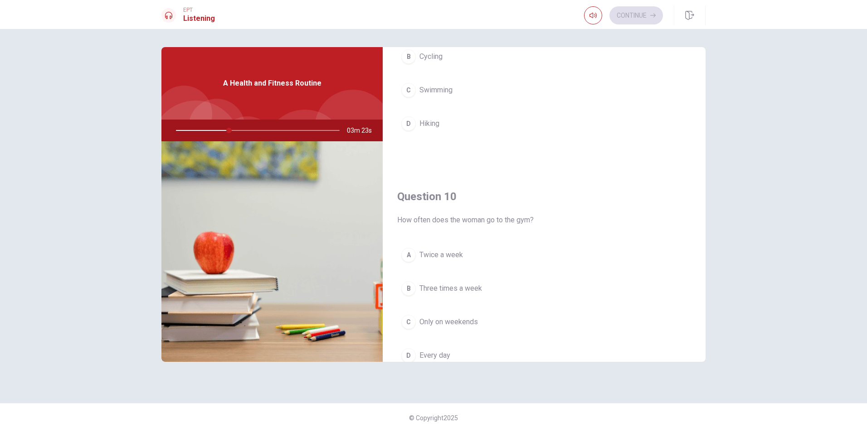
scroll to position [845, 0]
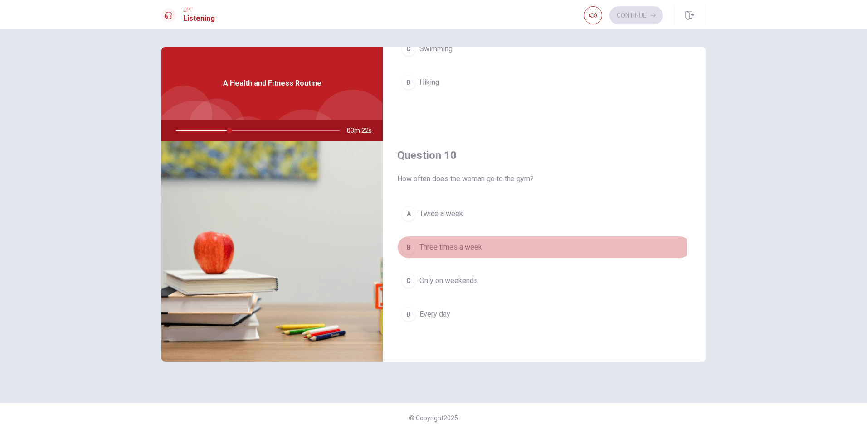
drag, startPoint x: 412, startPoint y: 247, endPoint x: 424, endPoint y: 251, distance: 13.2
click at [413, 247] on div "B" at bounding box center [408, 247] width 15 height 15
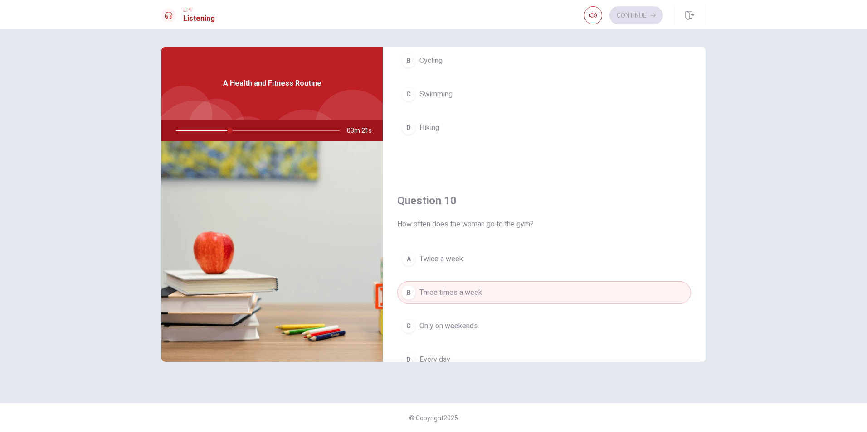
scroll to position [664, 0]
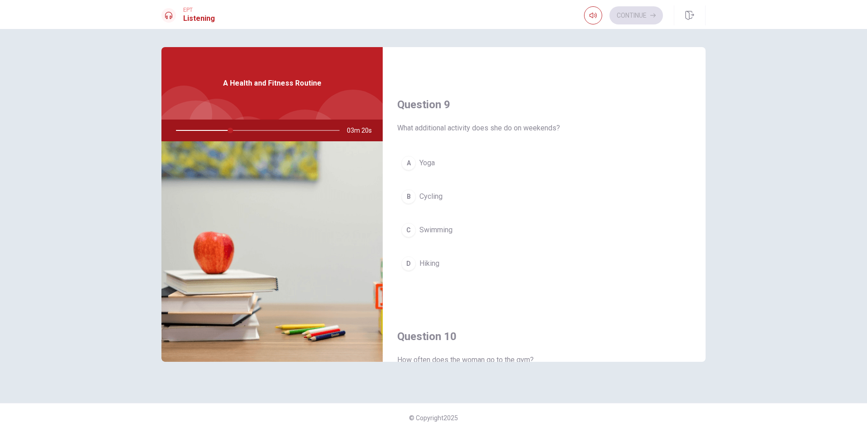
click at [417, 165] on button "A Yoga" at bounding box center [544, 163] width 294 height 23
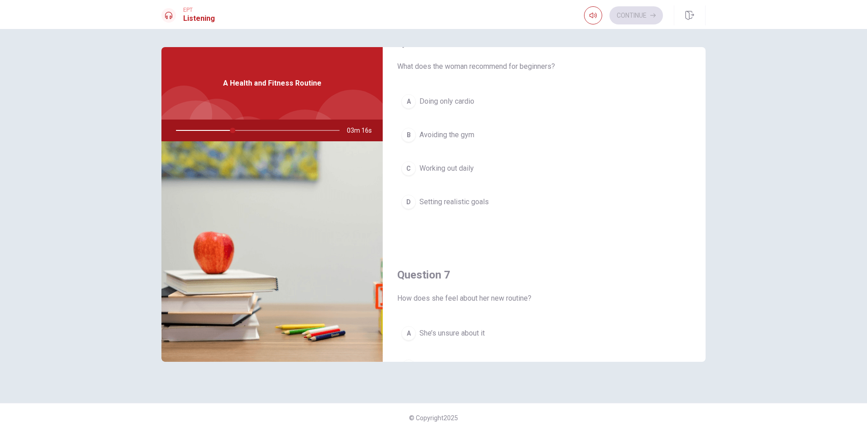
scroll to position [0, 0]
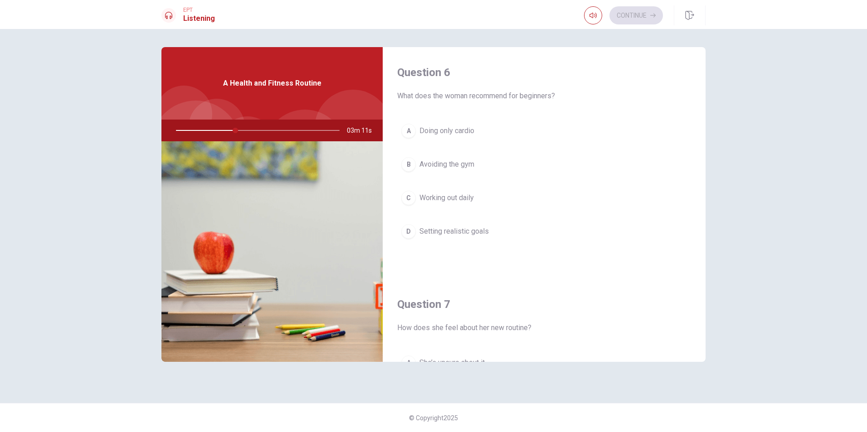
click at [458, 136] on span "Doing only cardio" at bounding box center [446, 131] width 55 height 11
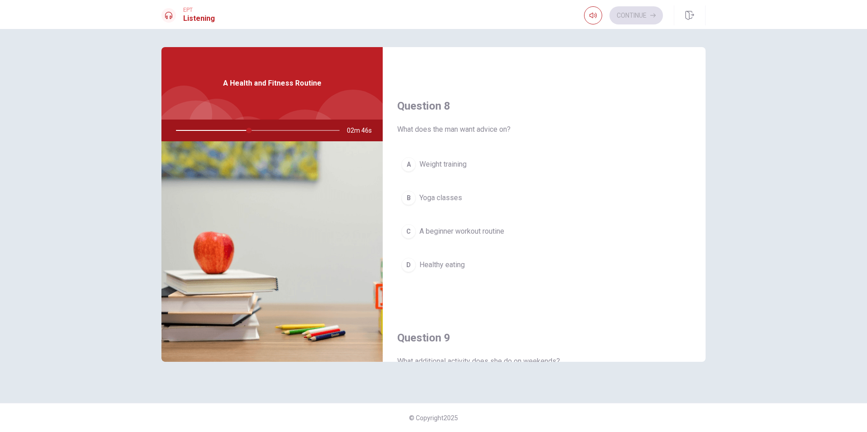
scroll to position [408, 0]
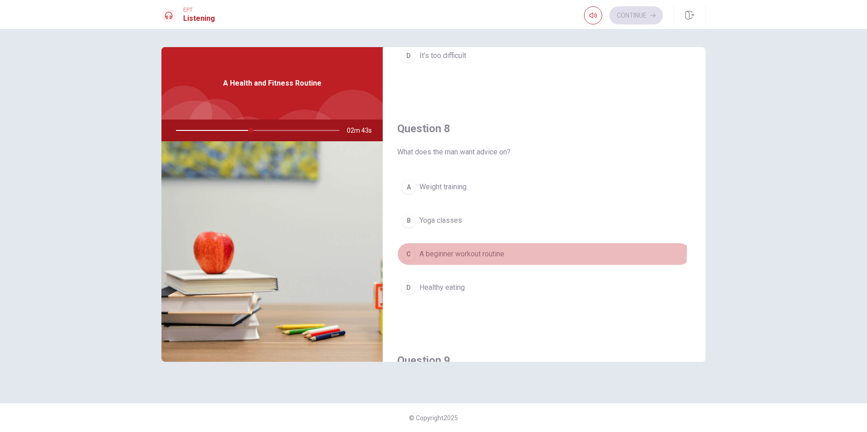
click at [444, 248] on button "C A beginner workout routine" at bounding box center [544, 254] width 294 height 23
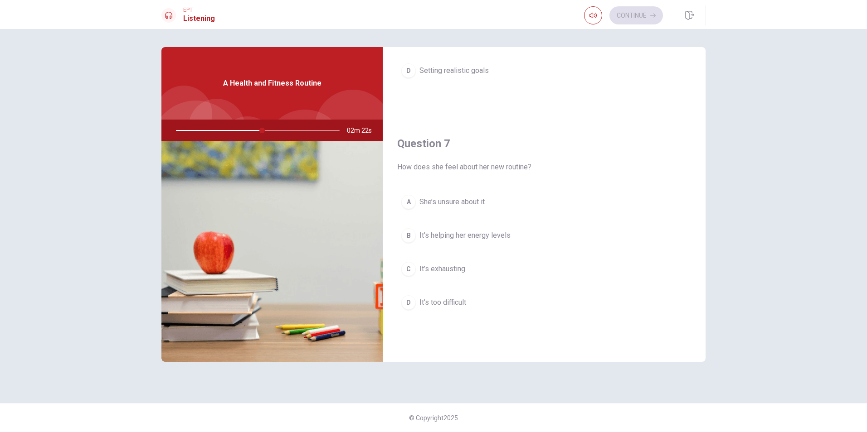
scroll to position [181, 0]
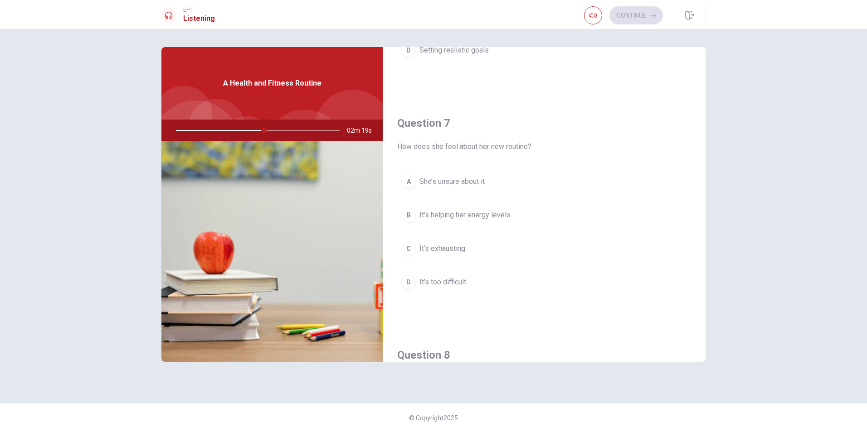
click at [413, 214] on div "B" at bounding box center [408, 215] width 15 height 15
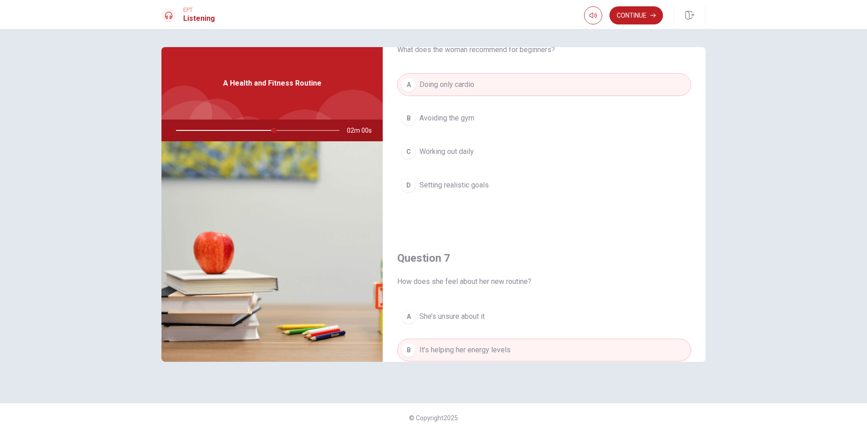
scroll to position [0, 0]
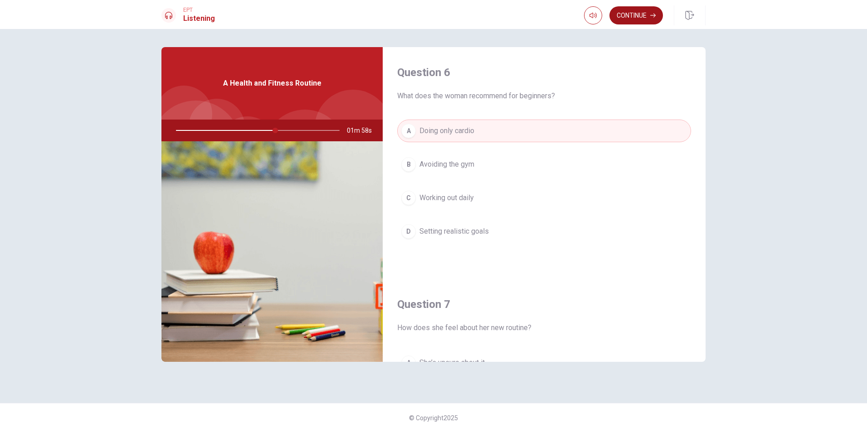
click at [622, 18] on button "Continue" at bounding box center [635, 15] width 53 height 18
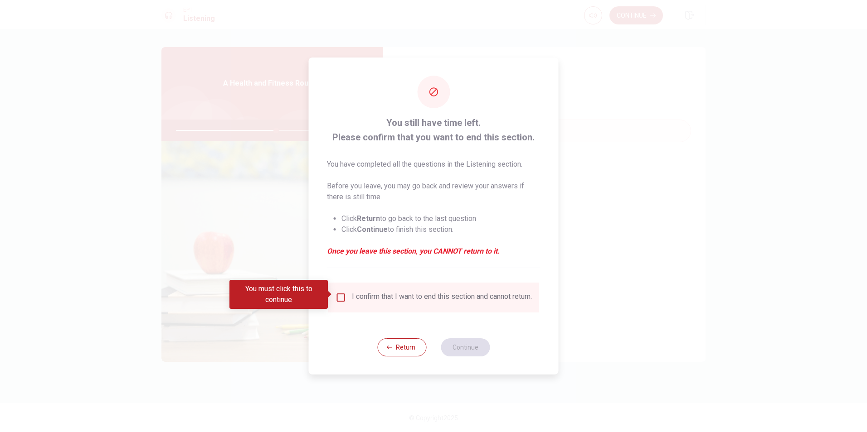
drag, startPoint x: 343, startPoint y: 297, endPoint x: 349, endPoint y: 297, distance: 5.5
click at [344, 296] on input "You must click this to continue" at bounding box center [340, 297] width 11 height 11
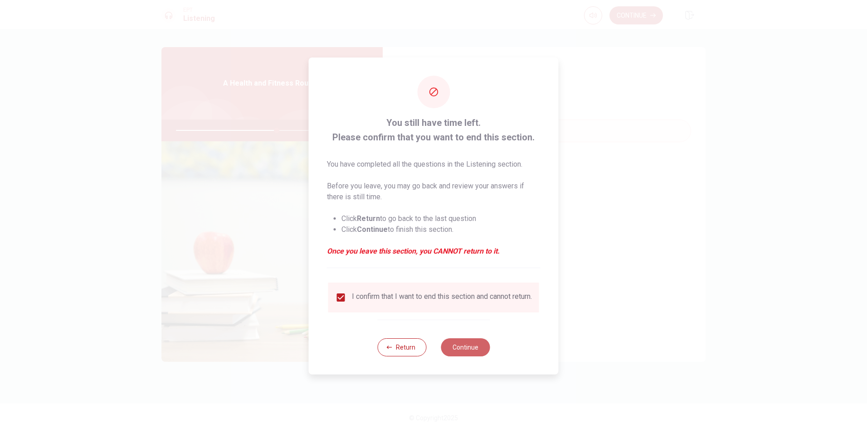
drag, startPoint x: 459, startPoint y: 350, endPoint x: 466, endPoint y: 341, distance: 11.0
click at [458, 349] on button "Continue" at bounding box center [465, 348] width 49 height 18
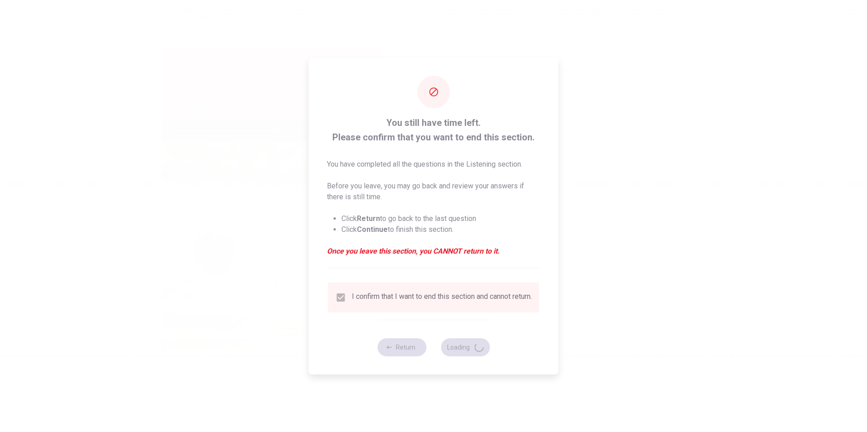
type input "63"
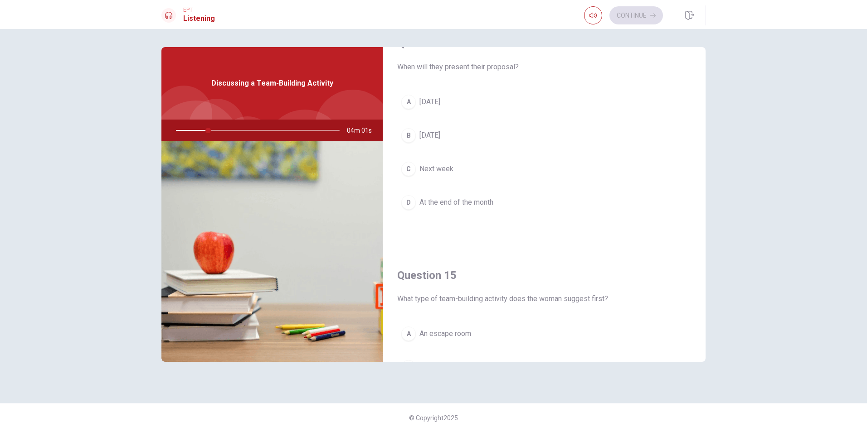
scroll to position [845, 0]
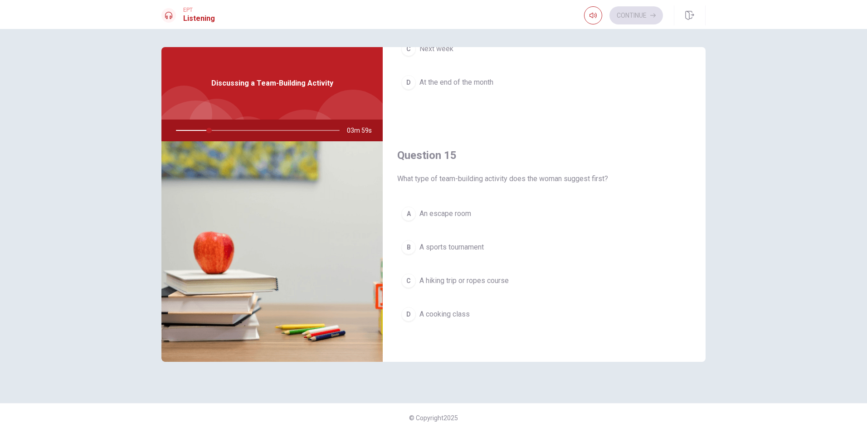
click at [471, 314] on button "D A cooking class" at bounding box center [544, 314] width 294 height 23
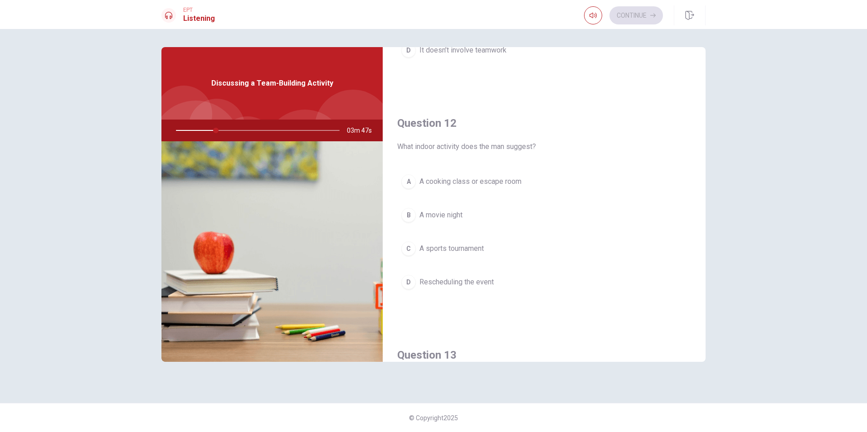
scroll to position [165, 0]
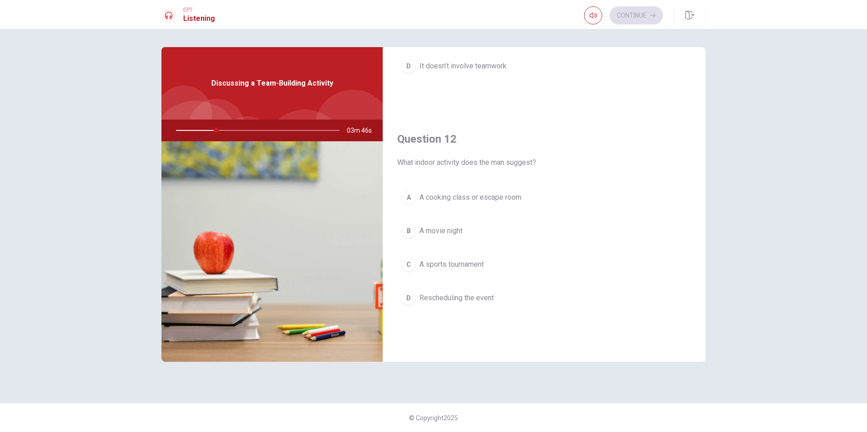
click at [491, 199] on span "A cooking class or escape room" at bounding box center [470, 197] width 102 height 11
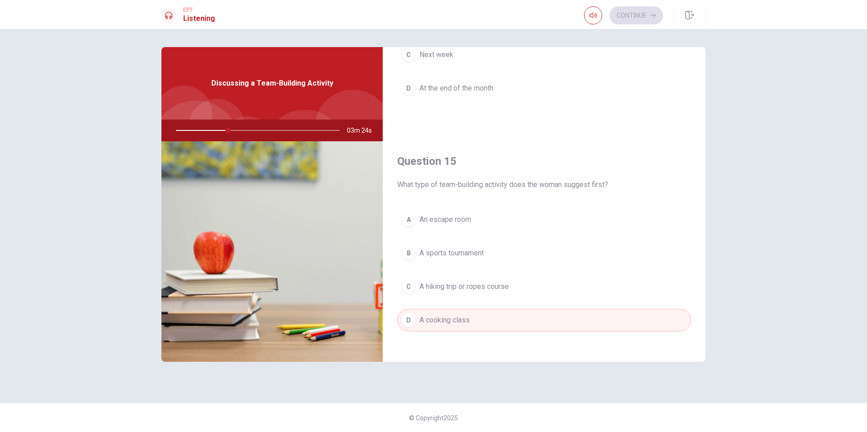
scroll to position [845, 0]
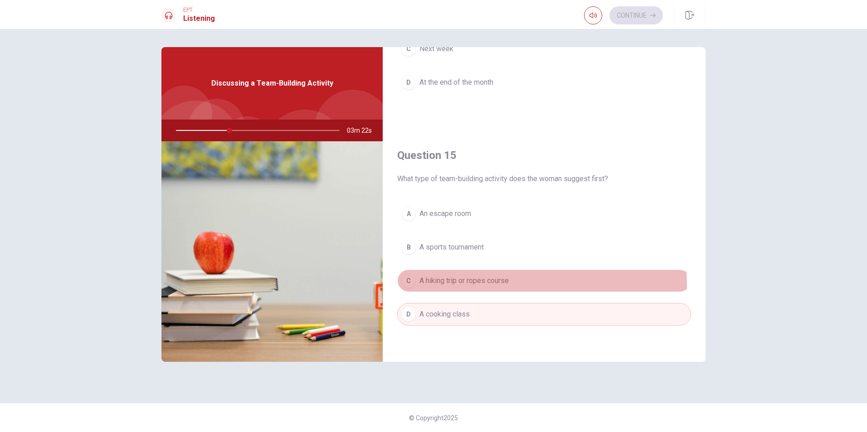
click at [463, 287] on button "C A hiking trip or ropes course" at bounding box center [544, 281] width 294 height 23
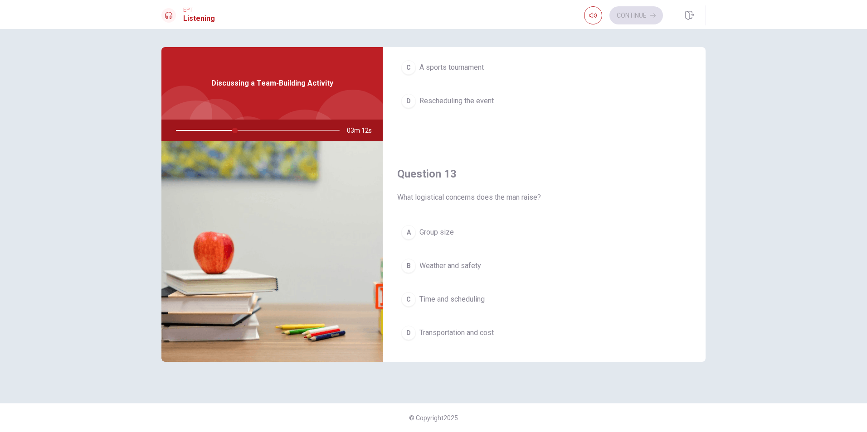
scroll to position [408, 0]
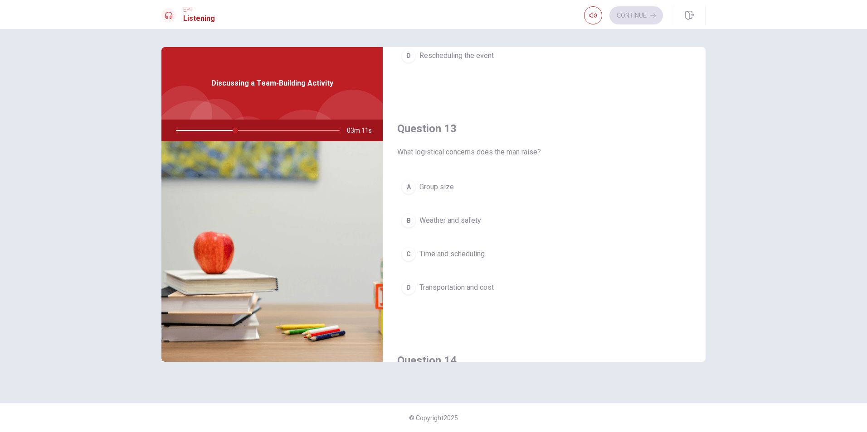
click at [492, 288] on span "Transportation and cost" at bounding box center [456, 287] width 74 height 11
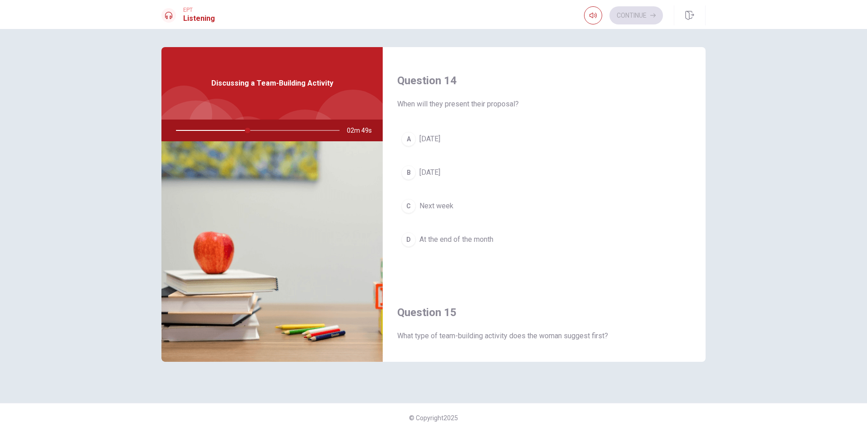
scroll to position [680, 0]
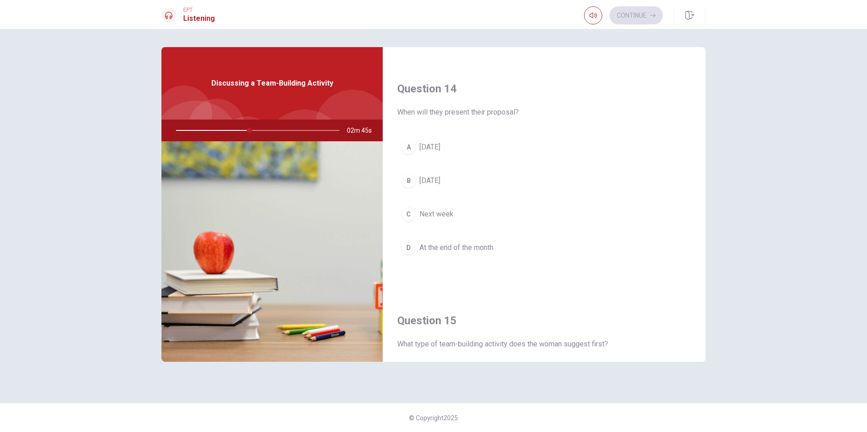
click at [490, 248] on span "At the end of the month" at bounding box center [456, 248] width 74 height 11
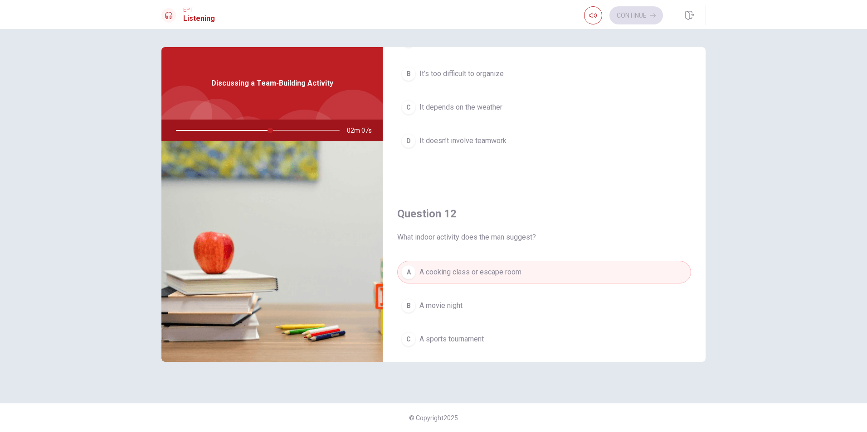
scroll to position [0, 0]
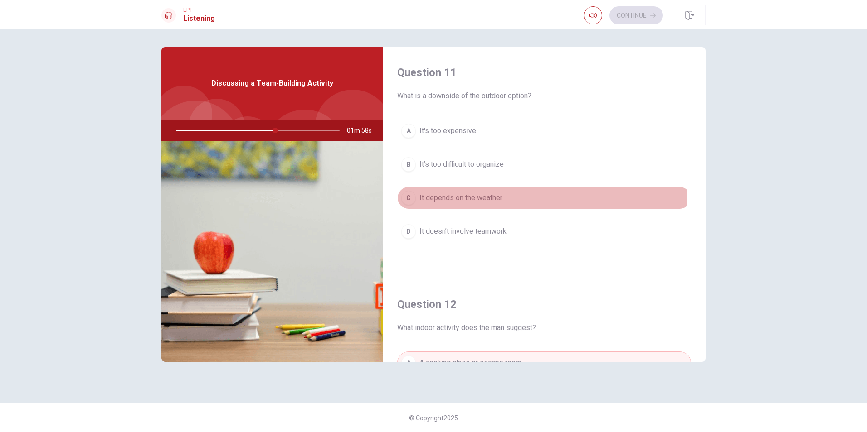
click at [411, 202] on div "C" at bounding box center [408, 198] width 15 height 15
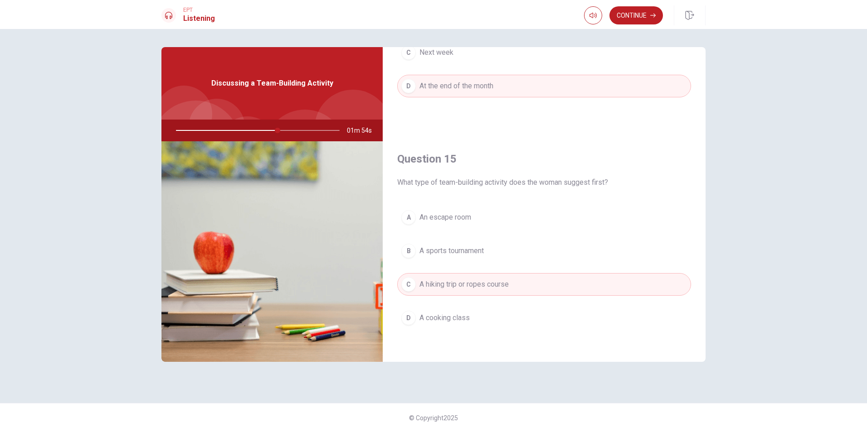
scroll to position [845, 0]
click at [625, 3] on div "EPT Listening Continue" at bounding box center [433, 14] width 867 height 29
click at [638, 14] on button "Continue" at bounding box center [635, 15] width 53 height 18
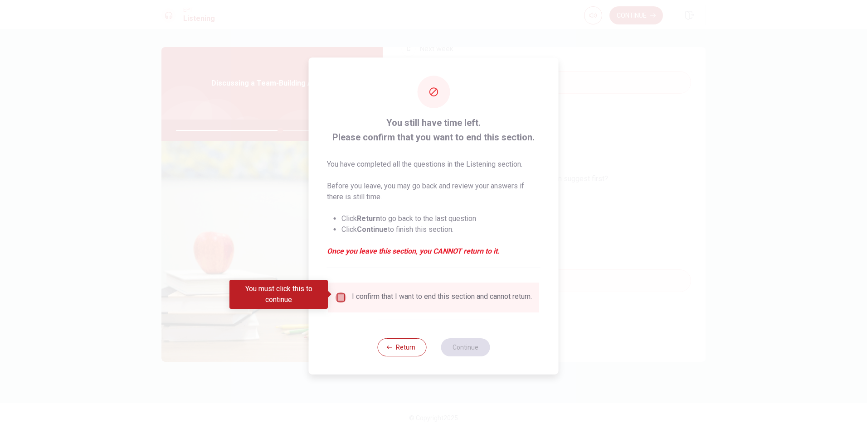
click at [342, 292] on input "You must click this to continue" at bounding box center [340, 297] width 11 height 11
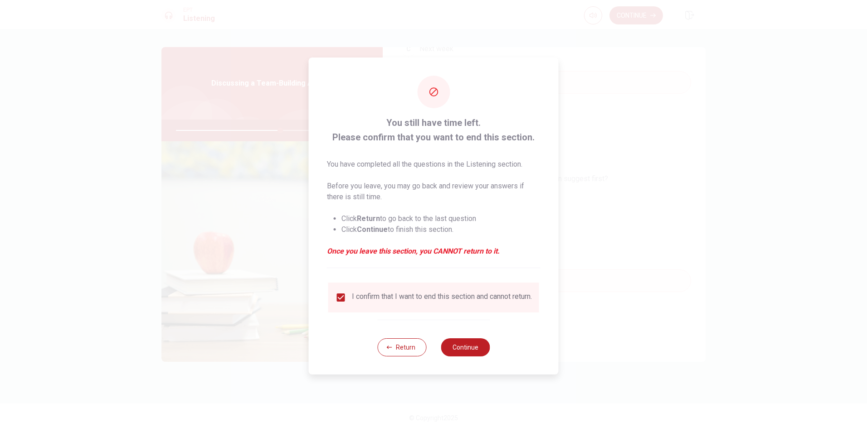
click at [399, 356] on button "Return" at bounding box center [401, 348] width 49 height 18
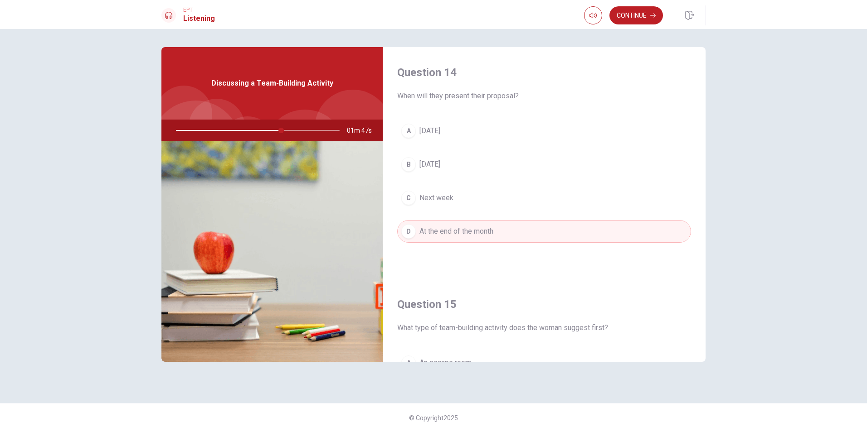
scroll to position [619, 0]
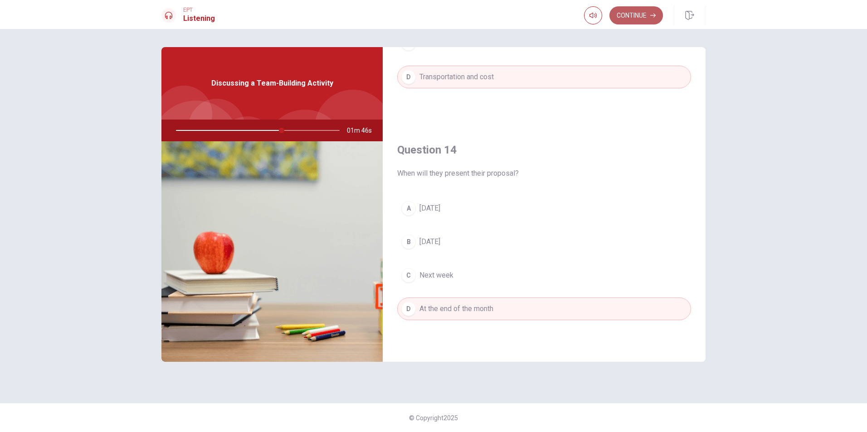
click at [627, 18] on button "Continue" at bounding box center [635, 15] width 53 height 18
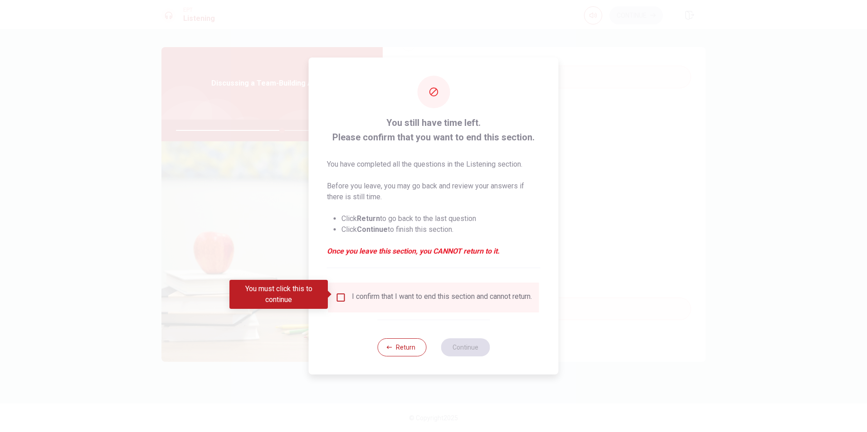
drag, startPoint x: 342, startPoint y: 295, endPoint x: 357, endPoint y: 304, distance: 18.1
click at [342, 295] on input "You must click this to continue" at bounding box center [340, 297] width 11 height 11
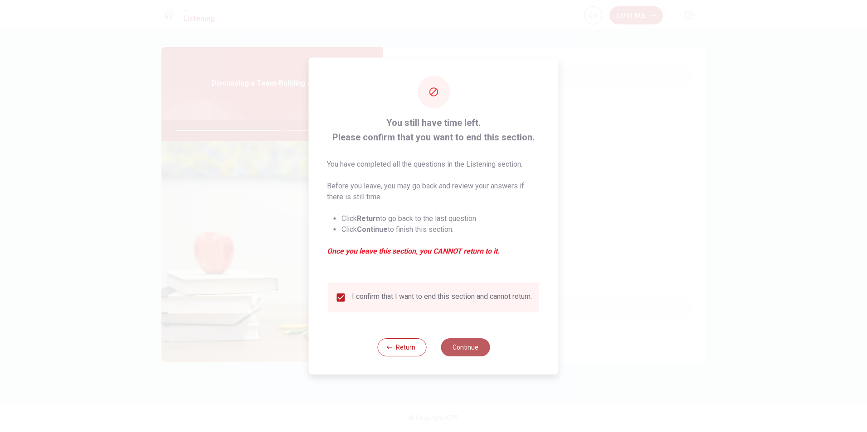
click at [466, 351] on button "Continue" at bounding box center [465, 348] width 49 height 18
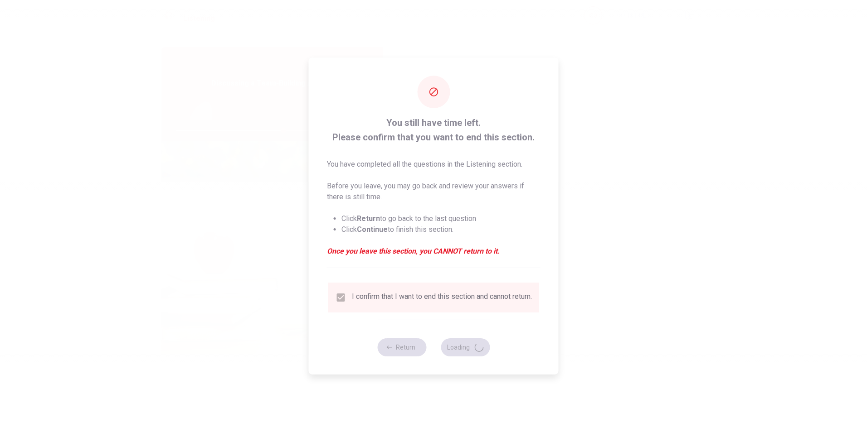
type input "66"
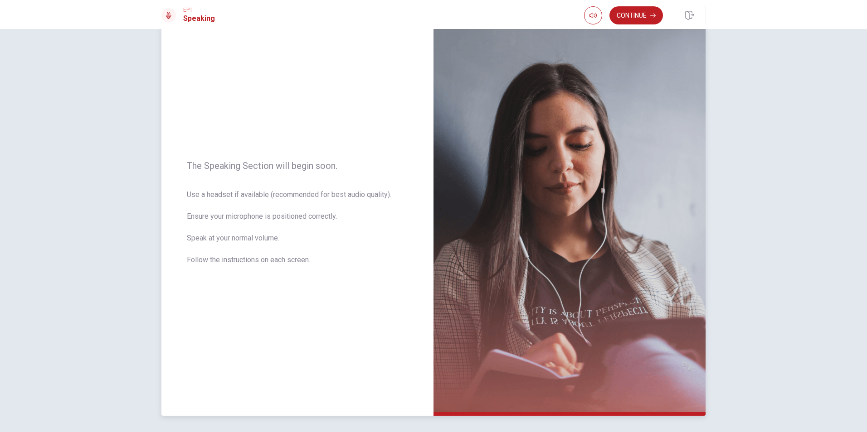
scroll to position [0, 0]
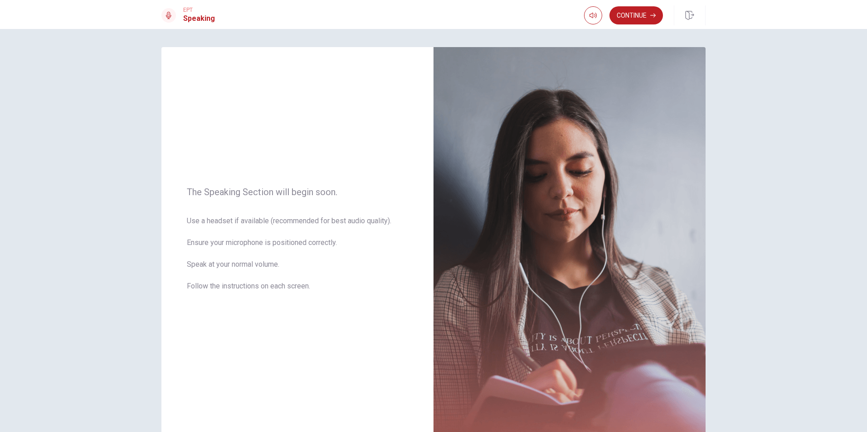
drag, startPoint x: 631, startPoint y: 13, endPoint x: 630, endPoint y: 19, distance: 5.6
click at [631, 14] on button "Continue" at bounding box center [635, 15] width 53 height 18
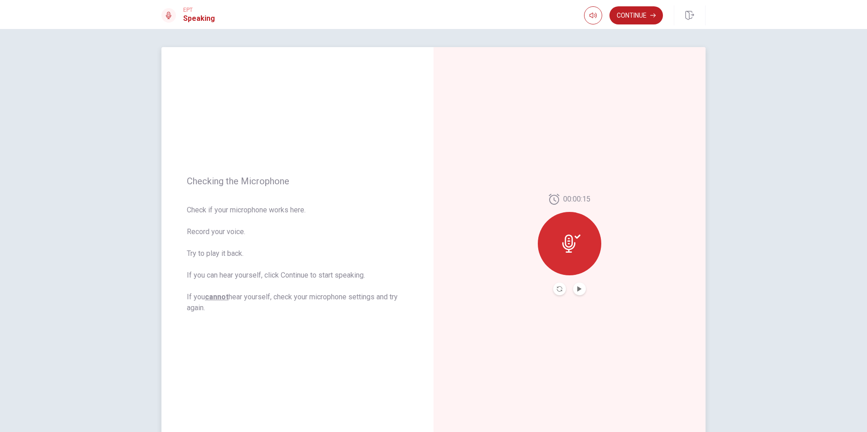
click at [572, 253] on div at bounding box center [569, 243] width 63 height 63
click at [578, 287] on icon "Play Audio" at bounding box center [579, 288] width 5 height 5
click at [639, 15] on button "Continue" at bounding box center [635, 15] width 53 height 18
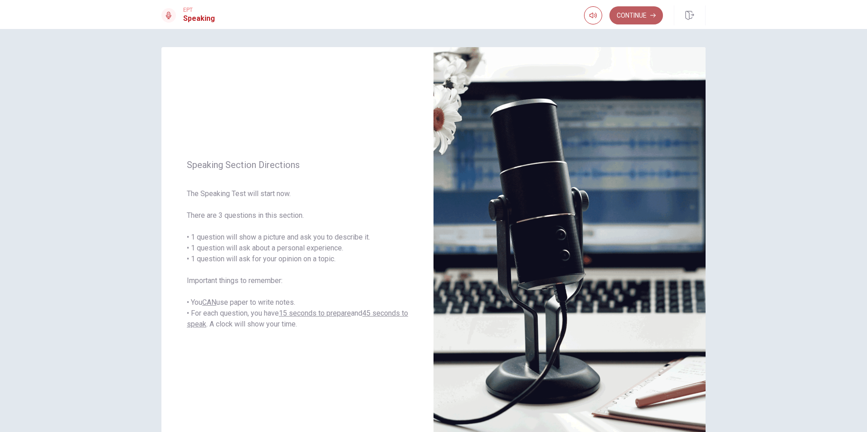
click at [633, 12] on button "Continue" at bounding box center [635, 15] width 53 height 18
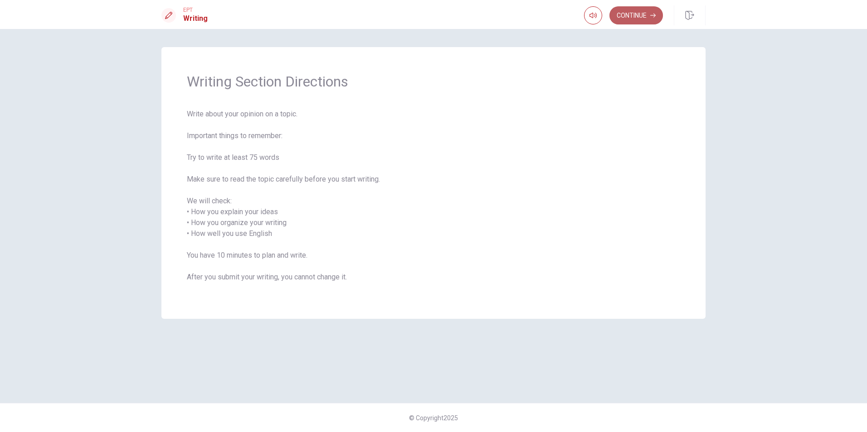
click at [634, 16] on button "Continue" at bounding box center [635, 15] width 53 height 18
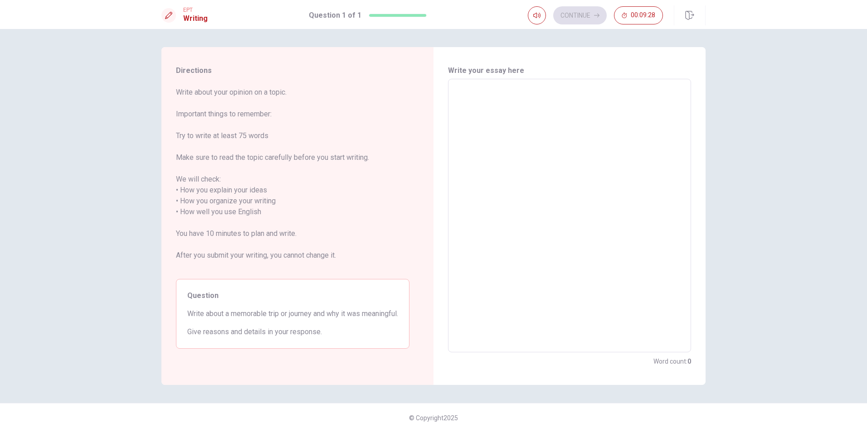
click at [477, 98] on textarea at bounding box center [569, 216] width 230 height 259
type textarea "A"
type textarea "x"
type textarea "A"
type textarea "x"
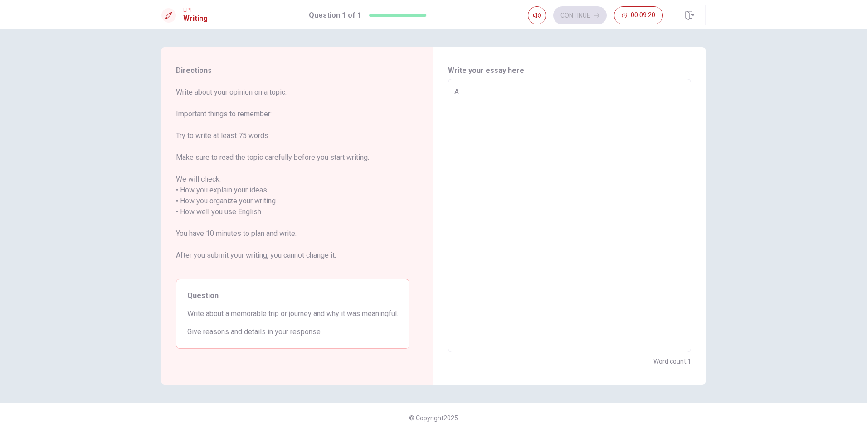
type textarea "A f"
type textarea "x"
type textarea "A [DEMOGRAPHIC_DATA]"
type textarea "x"
type textarea "A few"
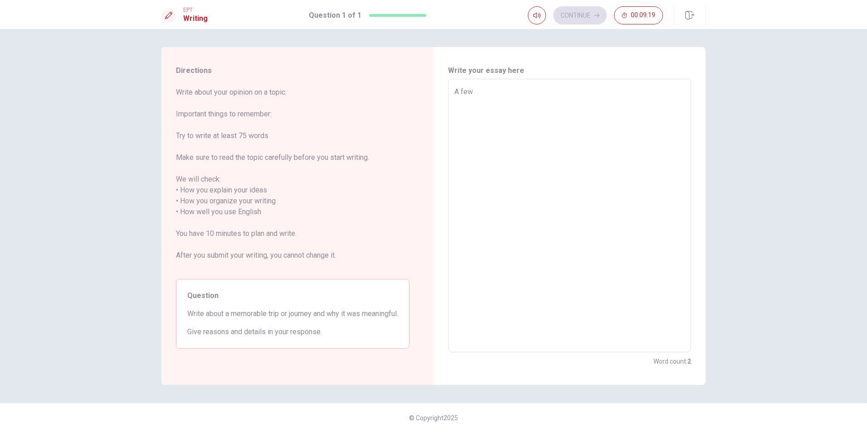
type textarea "x"
type textarea "A few"
type textarea "x"
type textarea "A few d"
type textarea "x"
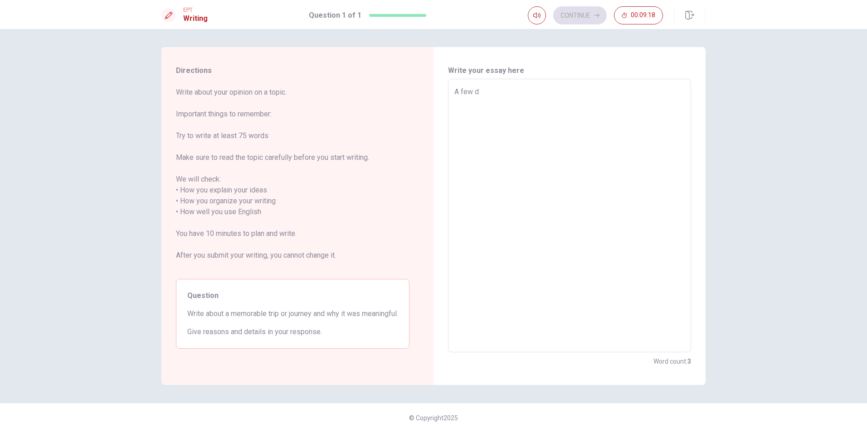
type textarea "A few da"
type textarea "x"
type textarea "A few dat"
type textarea "x"
type textarea "A few dats"
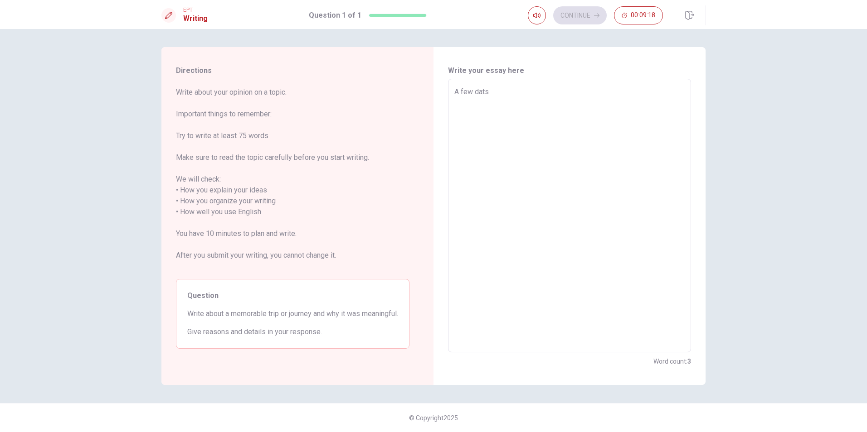
type textarea "x"
type textarea "A few dat"
type textarea "x"
type textarea "A few da"
type textarea "x"
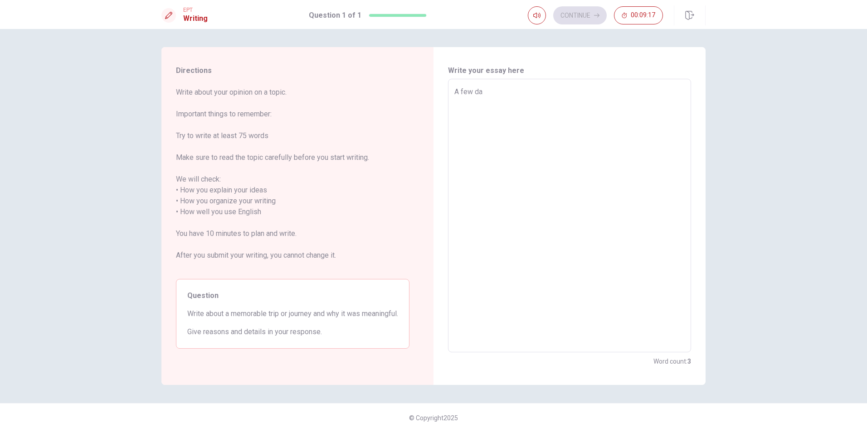
type textarea "A few dat"
type textarea "x"
type textarea "A few dats"
type textarea "x"
type textarea "A few dat"
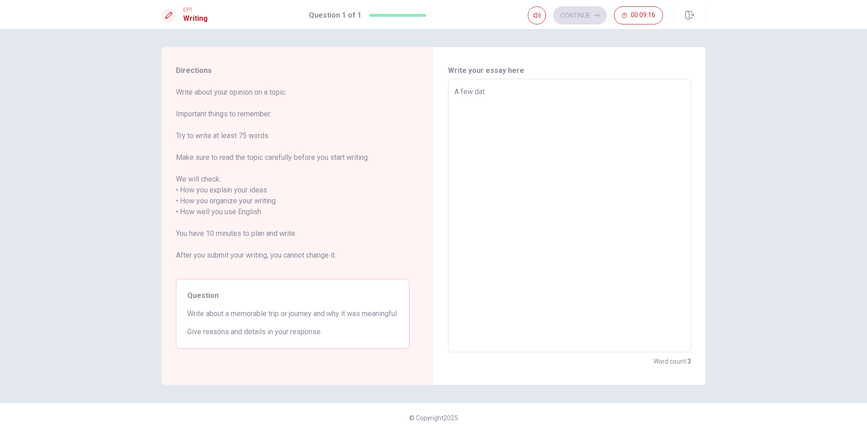
type textarea "x"
type textarea "A few da"
type textarea "x"
type textarea "A few day"
type textarea "x"
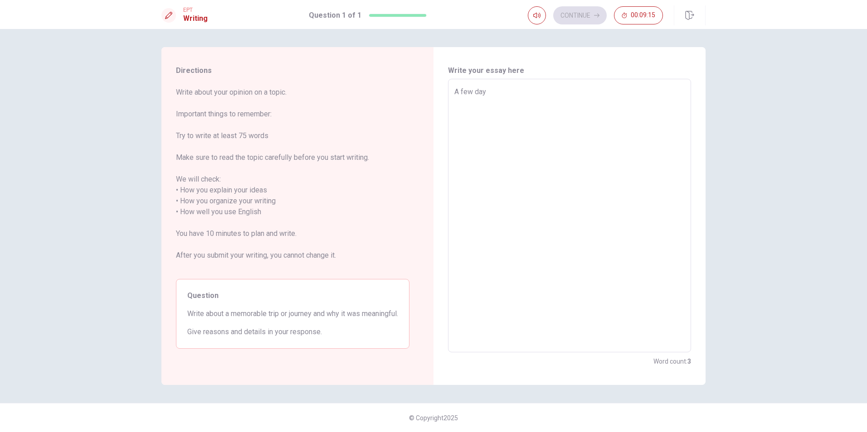
type textarea "A few days"
type textarea "x"
type textarea "A few days"
type textarea "x"
type textarea "A few days i"
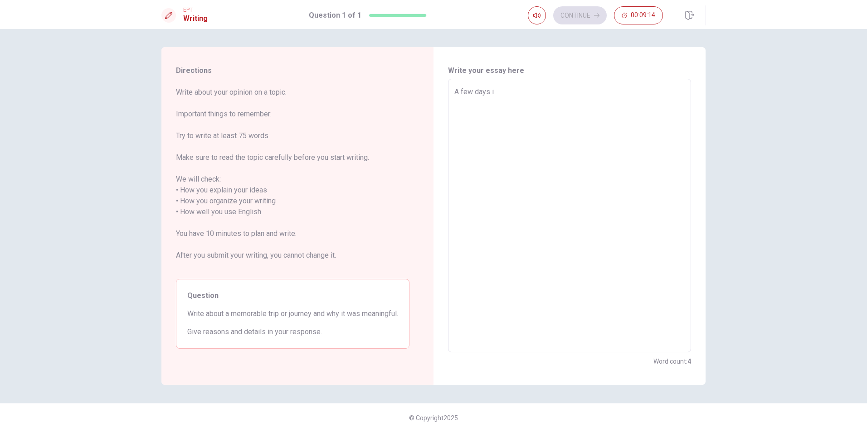
type textarea "x"
type textarea "A few days i"
type textarea "x"
type textarea "A few days i a"
type textarea "x"
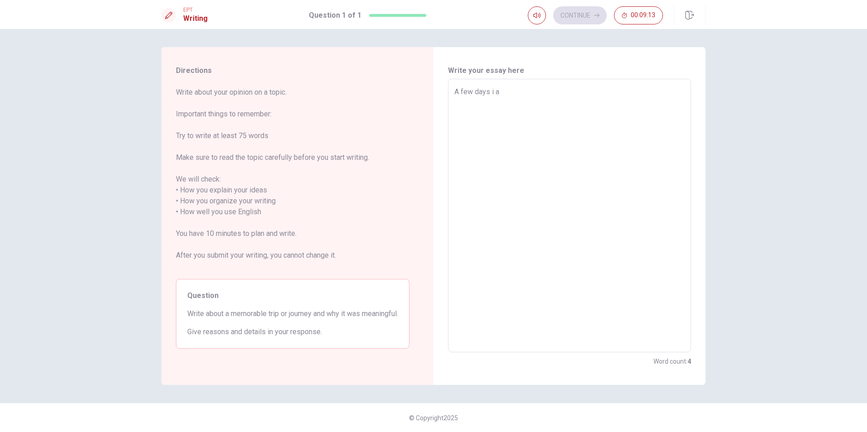
type textarea "A few days i an"
type textarea "x"
type textarea "A few days i and"
type textarea "x"
type textarea "A few days i and"
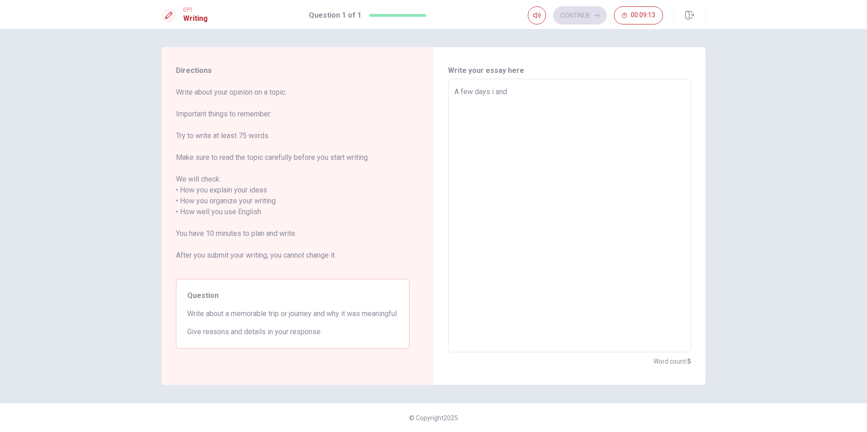
type textarea "x"
type textarea "A few days i and m"
type textarea "x"
type textarea "A few days i and my"
type textarea "x"
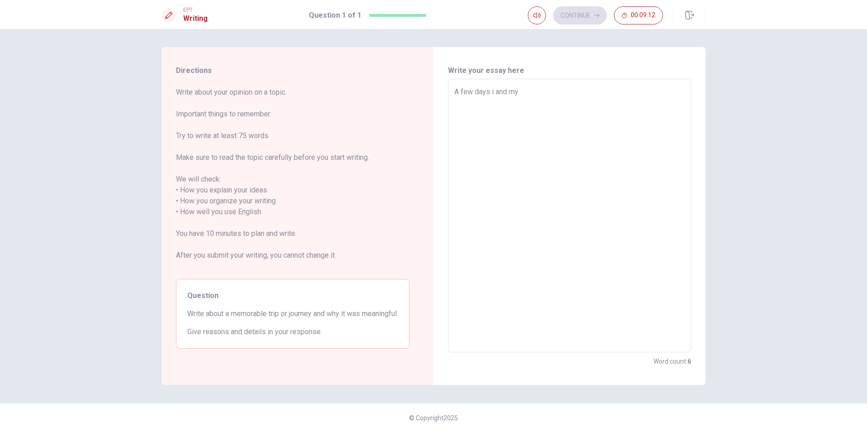
type textarea "A few days i and my"
type textarea "x"
type textarea "A few days i and my m"
type textarea "x"
type textarea "A few days i and my mf"
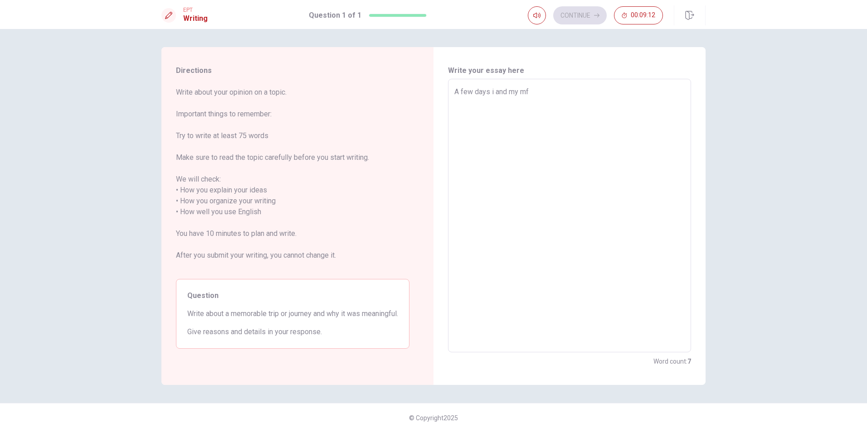
type textarea "x"
type textarea "A few days i and my m"
type textarea "x"
type textarea "A few days i and my"
type textarea "x"
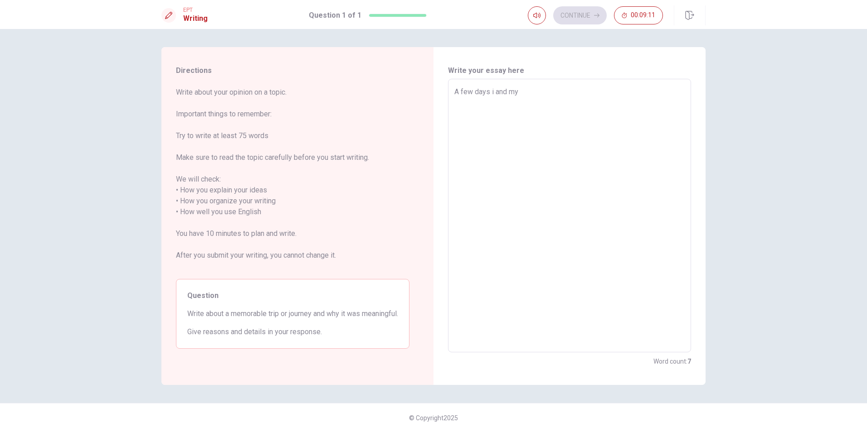
type textarea "A few days i and my f"
type textarea "x"
type textarea "A few days i and my fa"
type textarea "x"
type textarea "A few days i and my fam"
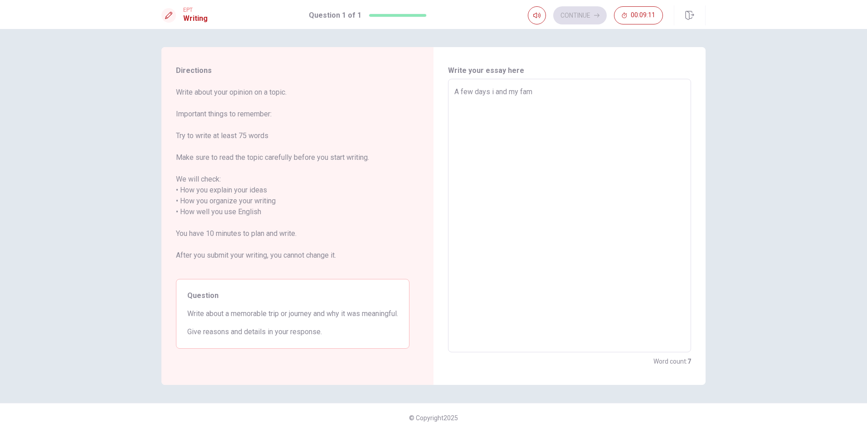
type textarea "x"
type textarea "A few days i and my fami"
type textarea "x"
type textarea "A few days i and my famil"
type textarea "x"
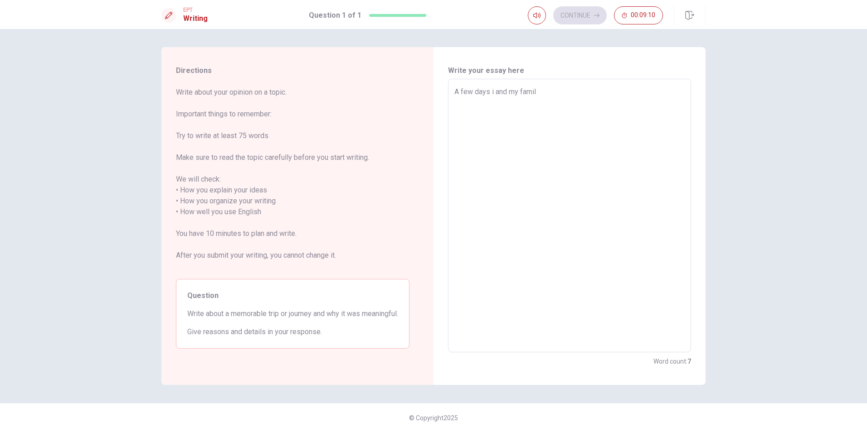
type textarea "A few days i and my familt"
type textarea "x"
type textarea "A few days i and my familt"
type textarea "x"
type textarea "A few days i and my familt"
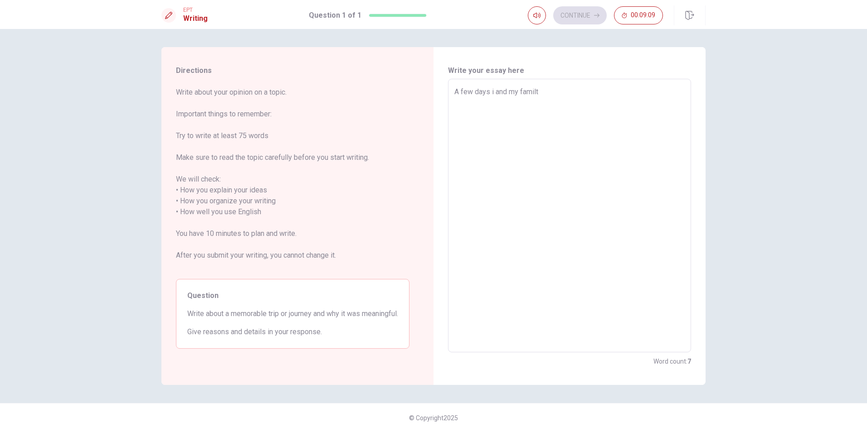
type textarea "x"
type textarea "A few days i and my famil"
type textarea "x"
type textarea "A few days i and my familt"
type textarea "x"
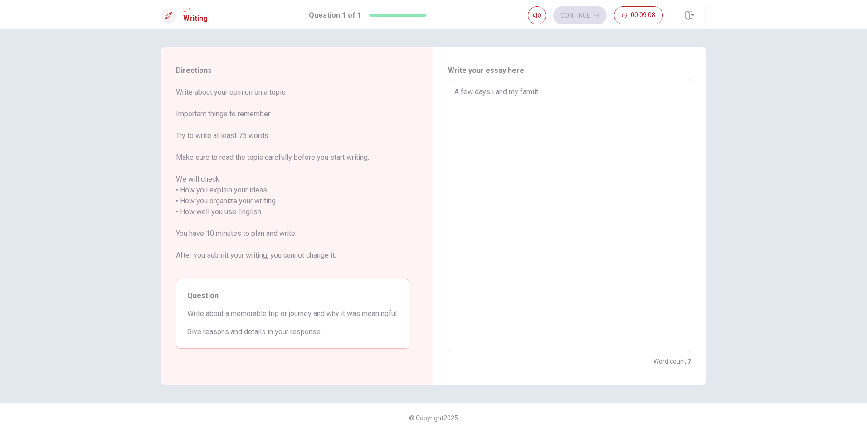
type textarea "A few days i and my famil"
type textarea "x"
type textarea "A few days i and my family"
type textarea "x"
type textarea "A few days i and my family"
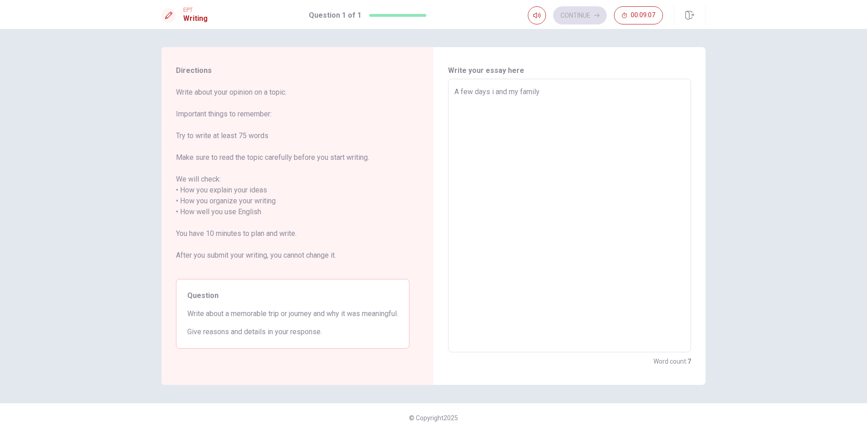
type textarea "x"
type textarea "A few days i and my family w"
type textarea "x"
type textarea "A few days i and my family wn"
type textarea "x"
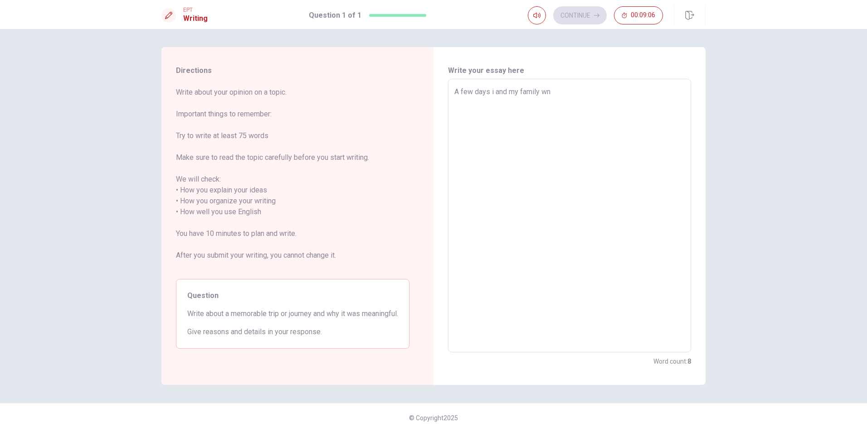
type textarea "A few days i and my family wnt"
type textarea "x"
type textarea "A few days i and my family wn"
type textarea "x"
type textarea "A few days i and my family w"
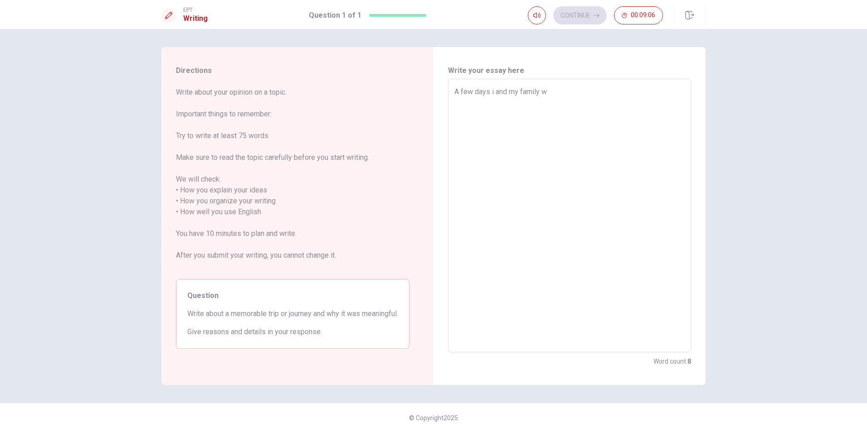
type textarea "x"
type textarea "A few days i and my family ww"
type textarea "x"
type textarea "A few days i and my family wwn"
type textarea "x"
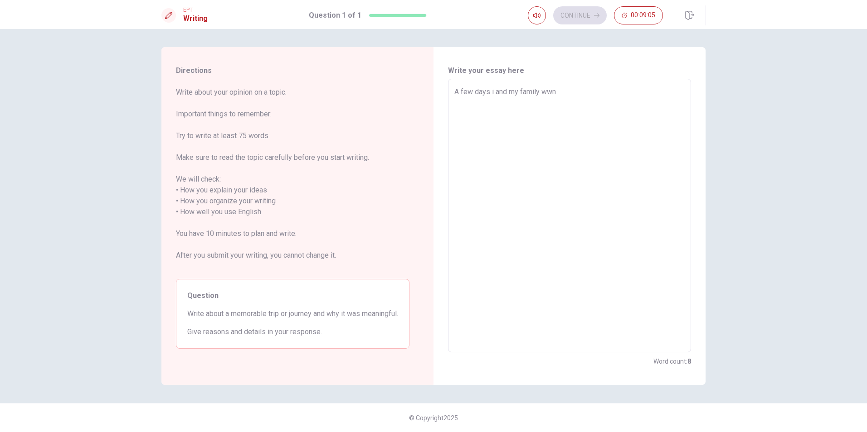
type textarea "A few days i and my family wwnt"
type textarea "x"
type textarea "A few days i and my family wwn"
type textarea "x"
type textarea "A few days i and my family ww"
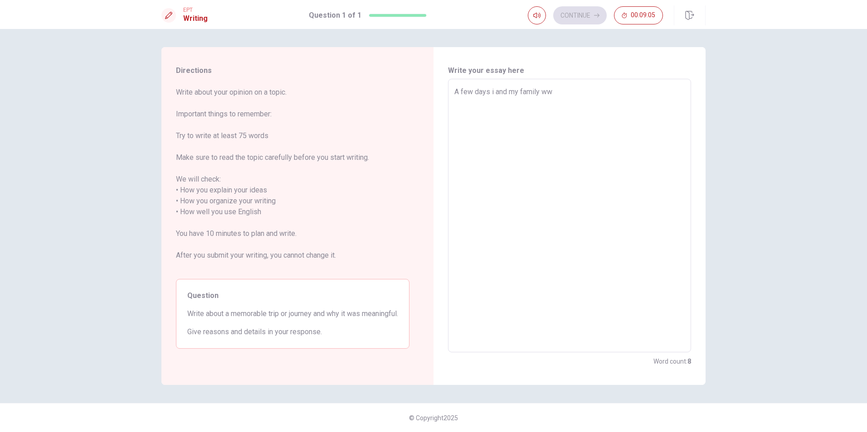
type textarea "x"
type textarea "A few days i and my family w"
type textarea "x"
type textarea "A few days i and my family we"
type textarea "x"
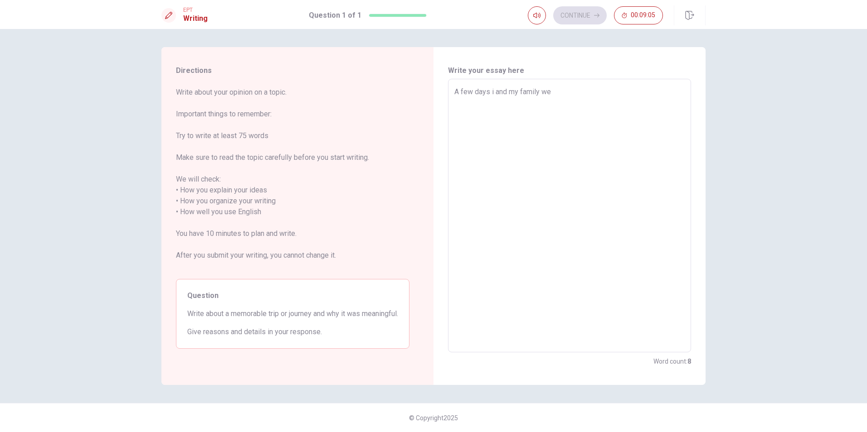
type textarea "A few days i and my family wen"
type textarea "x"
type textarea "A few days i and my family went"
type textarea "x"
type textarea "A few days i and my family went"
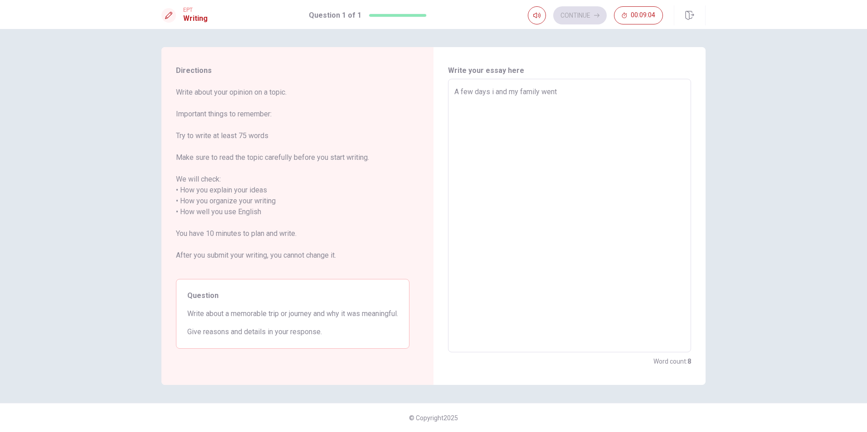
type textarea "x"
type textarea "A few days i and my family went i"
type textarea "x"
type textarea "A few days i and my family went in"
type textarea "x"
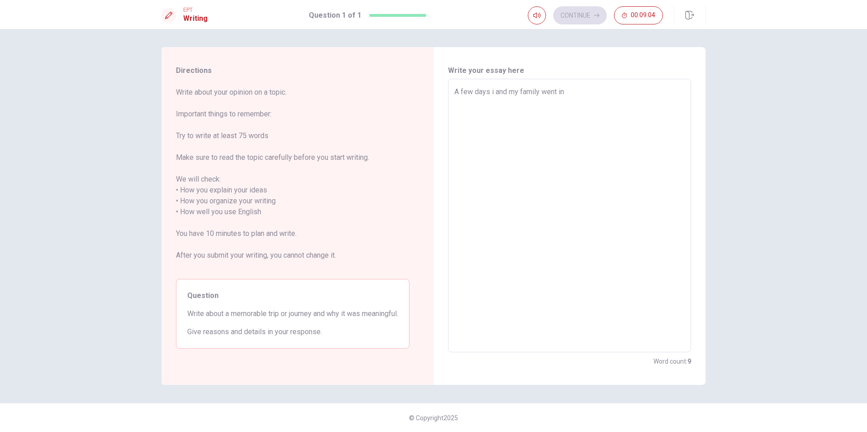
type textarea "A few days i and my family went in"
type textarea "x"
type textarea "A few days i and my family went in t"
type textarea "x"
type textarea "A few days i and my family went in to"
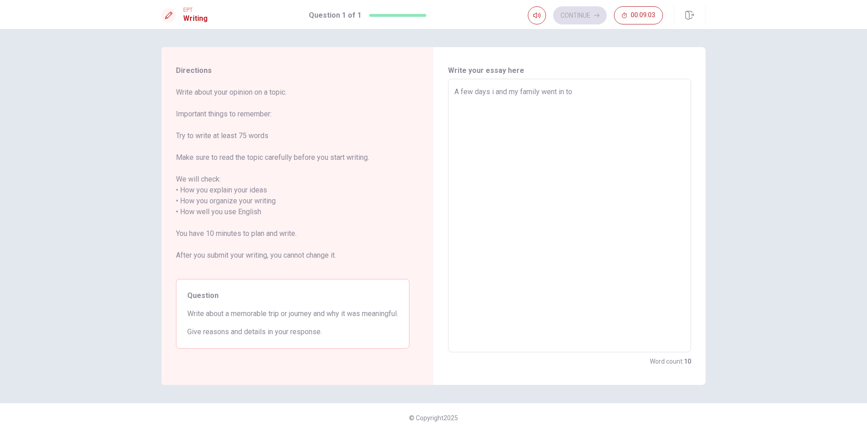
type textarea "x"
type textarea "A few days i and my family went in t"
type textarea "x"
type textarea "A few days i and my family went in"
type textarea "x"
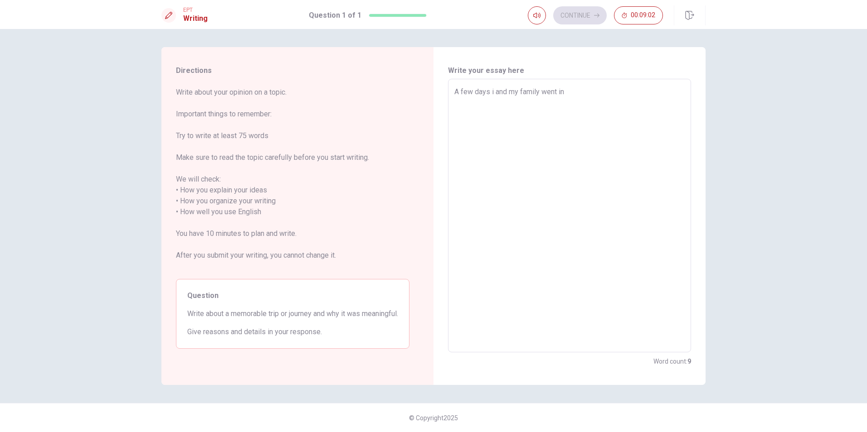
type textarea "A few days i and my family went in"
type textarea "x"
type textarea "A few days i and my family went i"
type textarea "x"
type textarea "A few days i and my family went"
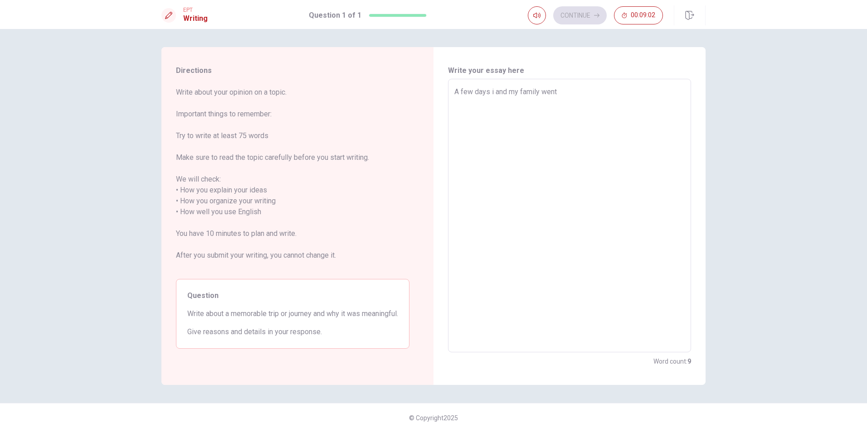
type textarea "x"
type textarea "A few days i and my family went"
type textarea "x"
type textarea "A few days i and my family wen"
type textarea "x"
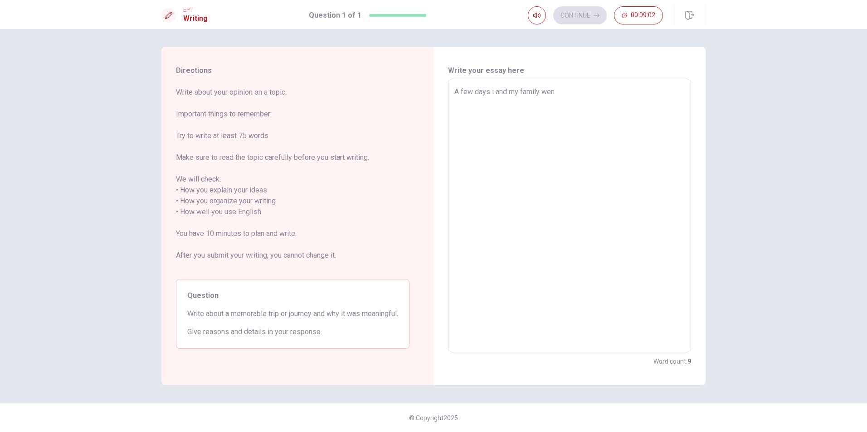
type textarea "A few days i and my family we"
type textarea "x"
type textarea "A few days i and my family w"
type textarea "x"
type textarea "A few days i and my family"
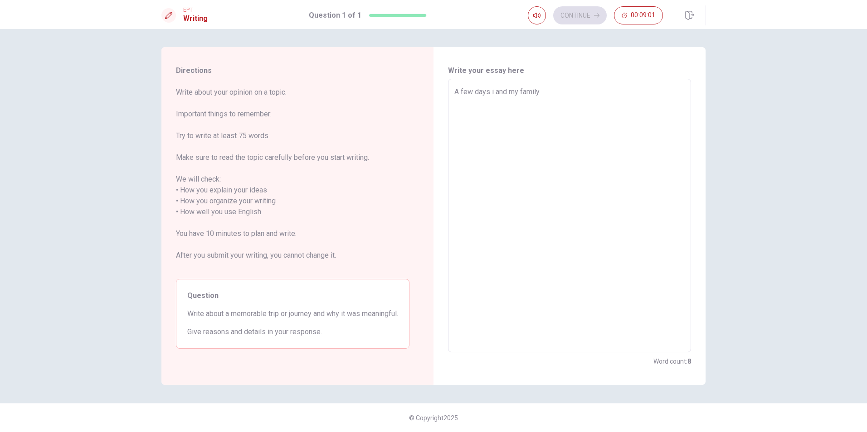
type textarea "x"
type textarea "A few days i and my family"
type textarea "x"
type textarea "A few days i and my famil"
type textarea "x"
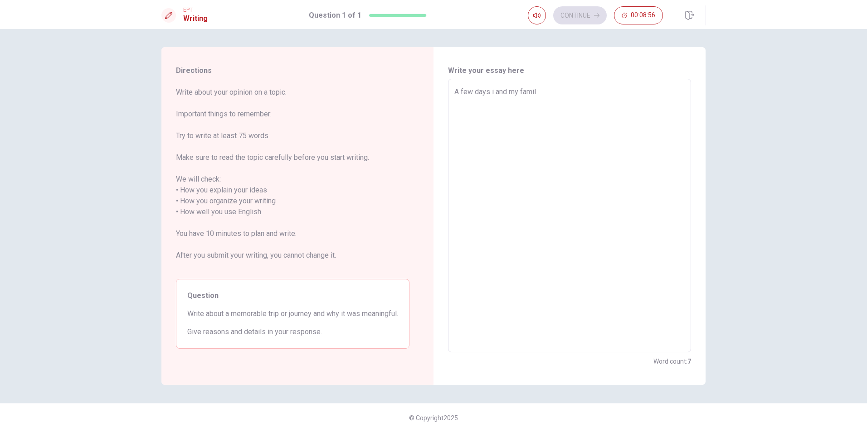
type textarea "A few days i and my family"
type textarea "x"
type textarea "A few days i and my family"
type textarea "x"
type textarea "A few days i and my family w"
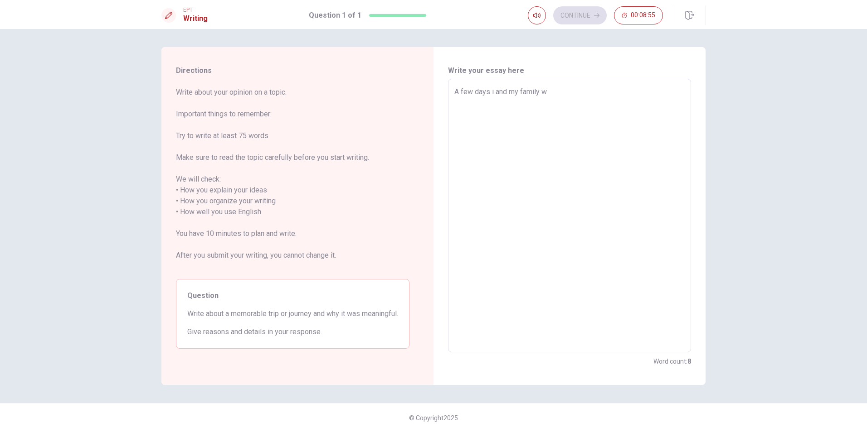
type textarea "x"
type textarea "A few days i and my family we"
type textarea "x"
type textarea "A few days i and my family wew"
type textarea "x"
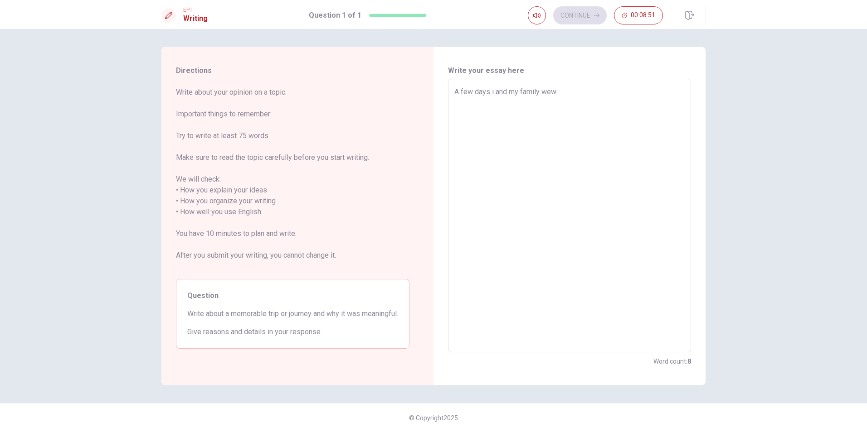
type textarea "A few days i and my family we"
type textarea "x"
type textarea "A few days i and my family wee"
type textarea "x"
type textarea "A few days i and my family we"
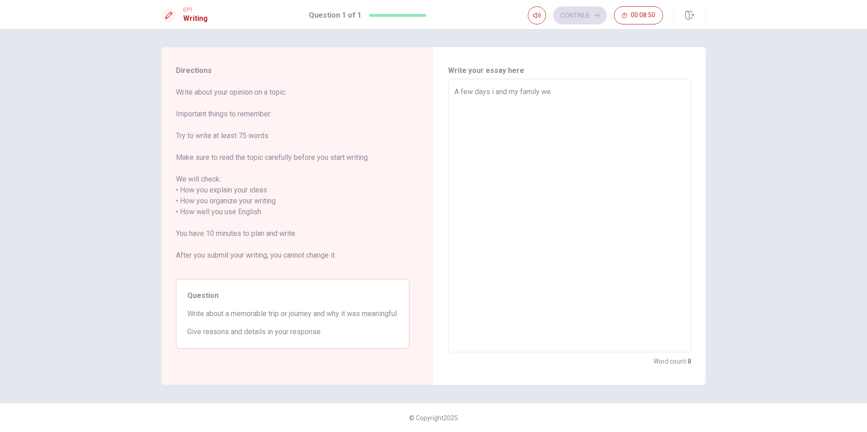
type textarea "x"
type textarea "A few days i and my family w"
type textarea "x"
type textarea "A few days i and my family"
type textarea "x"
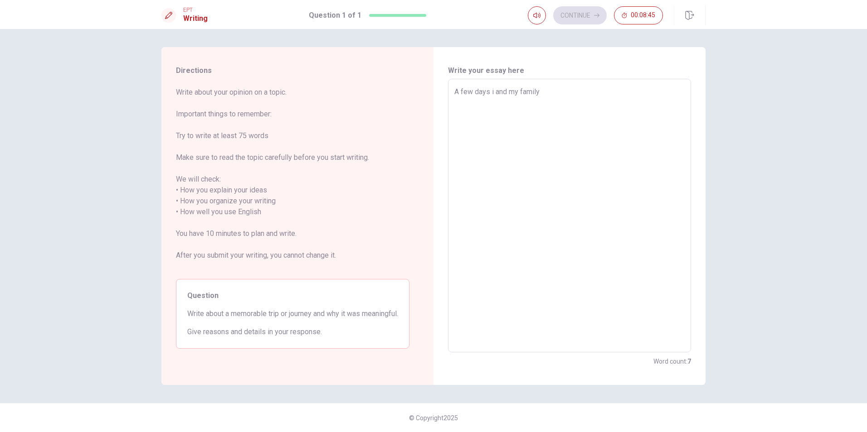
type textarea "A few days i and my family w"
type textarea "x"
type textarea "A few days i and my family wn"
type textarea "x"
type textarea "A few days i and my family wne"
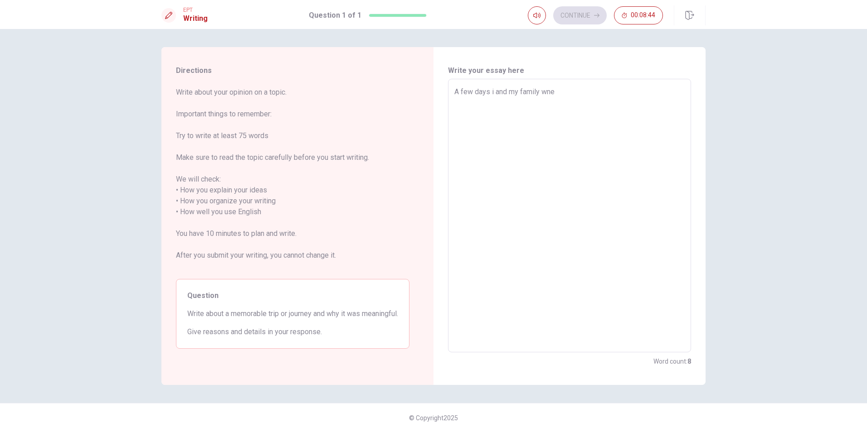
type textarea "x"
type textarea "A few days i and my family wnet"
type textarea "x"
type textarea "A few days i and my family wnet"
type textarea "x"
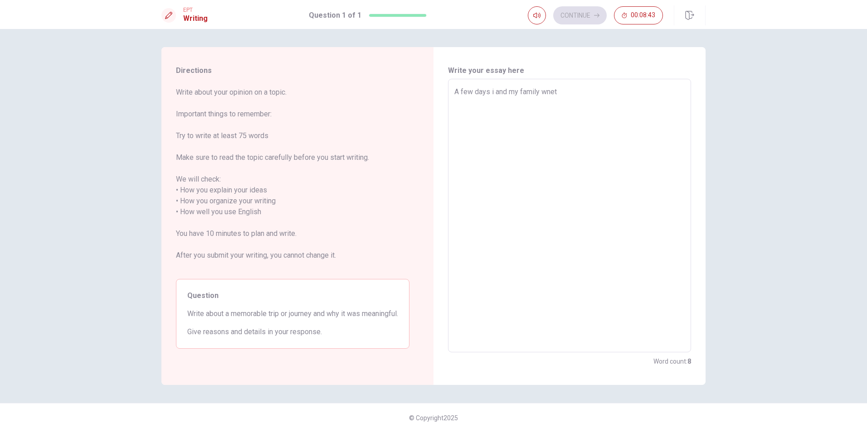
type textarea "A few days i and my family wnet"
type textarea "x"
type textarea "A few days i and my family wne"
type textarea "x"
type textarea "A few days i and my family wn"
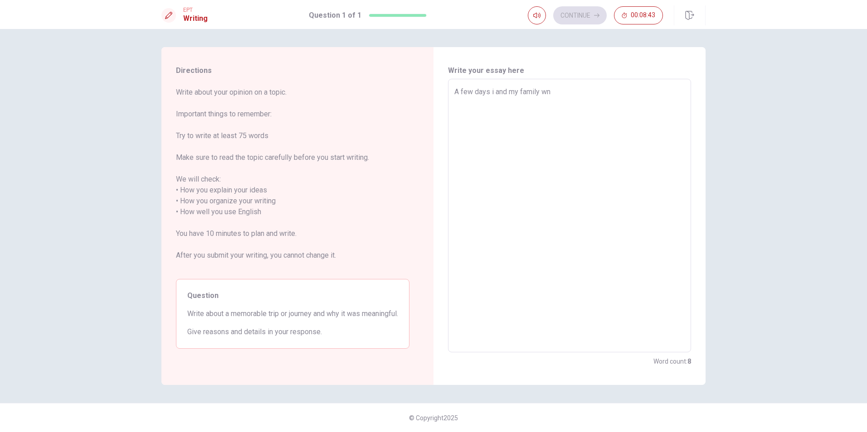
type textarea "x"
type textarea "A few days i and my family w"
drag, startPoint x: 584, startPoint y: 89, endPoint x: 600, endPoint y: 102, distance: 20.3
click at [586, 90] on textarea "A few days i and my family went in [GEOGRAPHIC_DATA], was a great opportunitie …" at bounding box center [569, 216] width 230 height 259
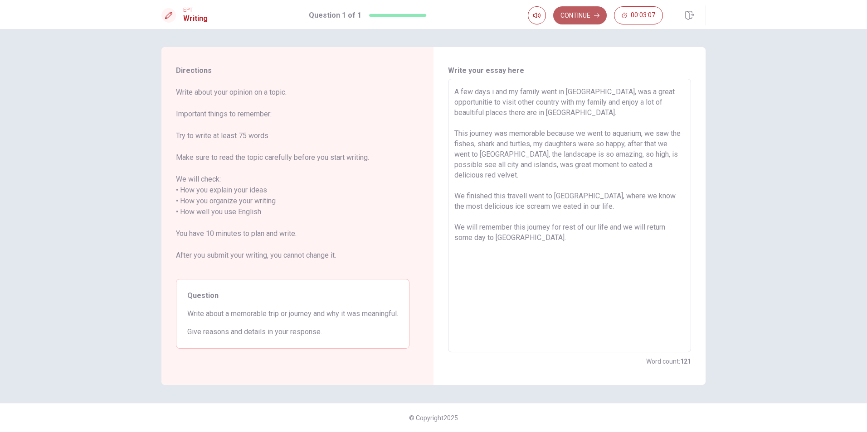
click at [564, 13] on button "Continue" at bounding box center [579, 15] width 53 height 18
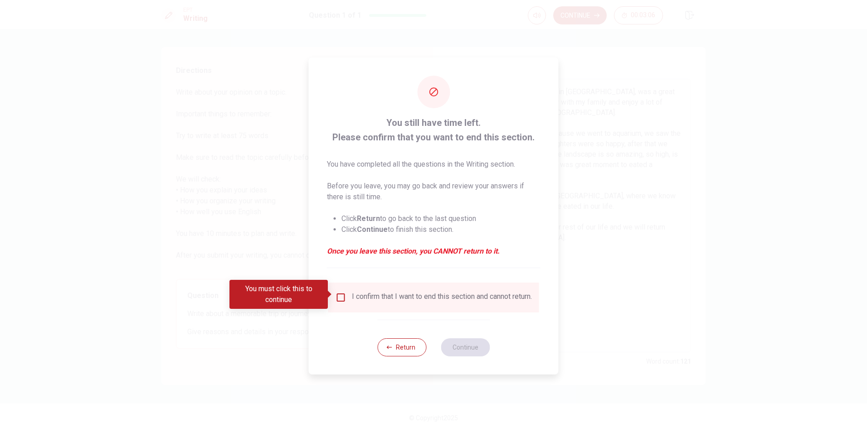
click at [339, 297] on input "You must click this to continue" at bounding box center [340, 297] width 11 height 11
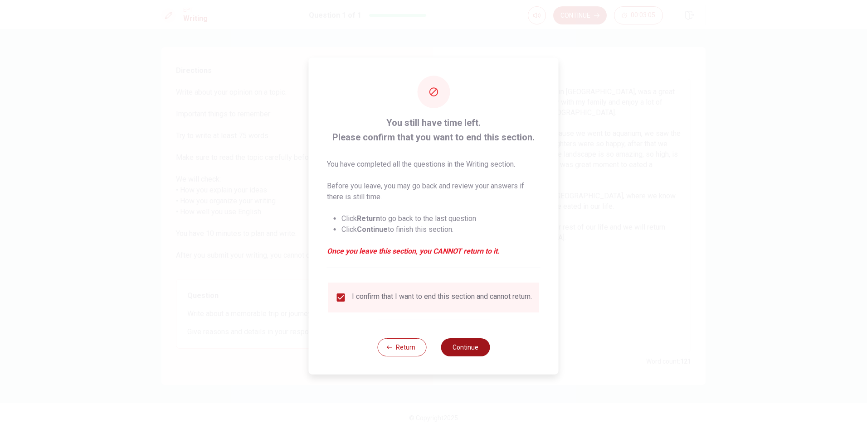
click at [461, 348] on button "Continue" at bounding box center [465, 348] width 49 height 18
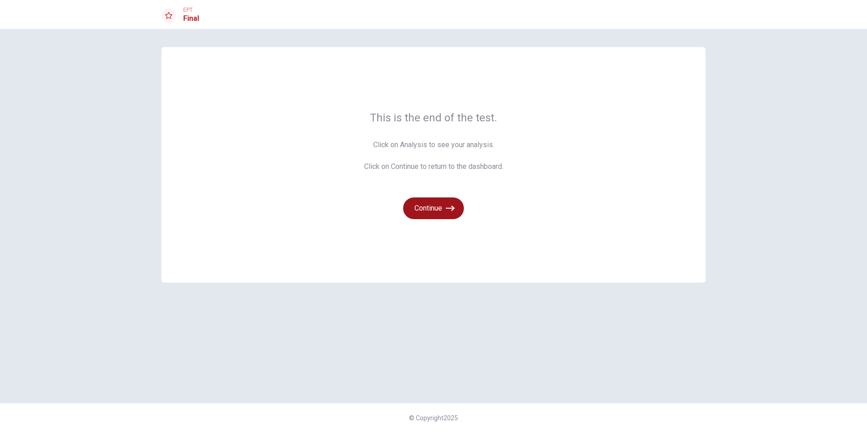
click at [443, 210] on button "Continue" at bounding box center [433, 209] width 61 height 22
